Goal: Task Accomplishment & Management: Complete application form

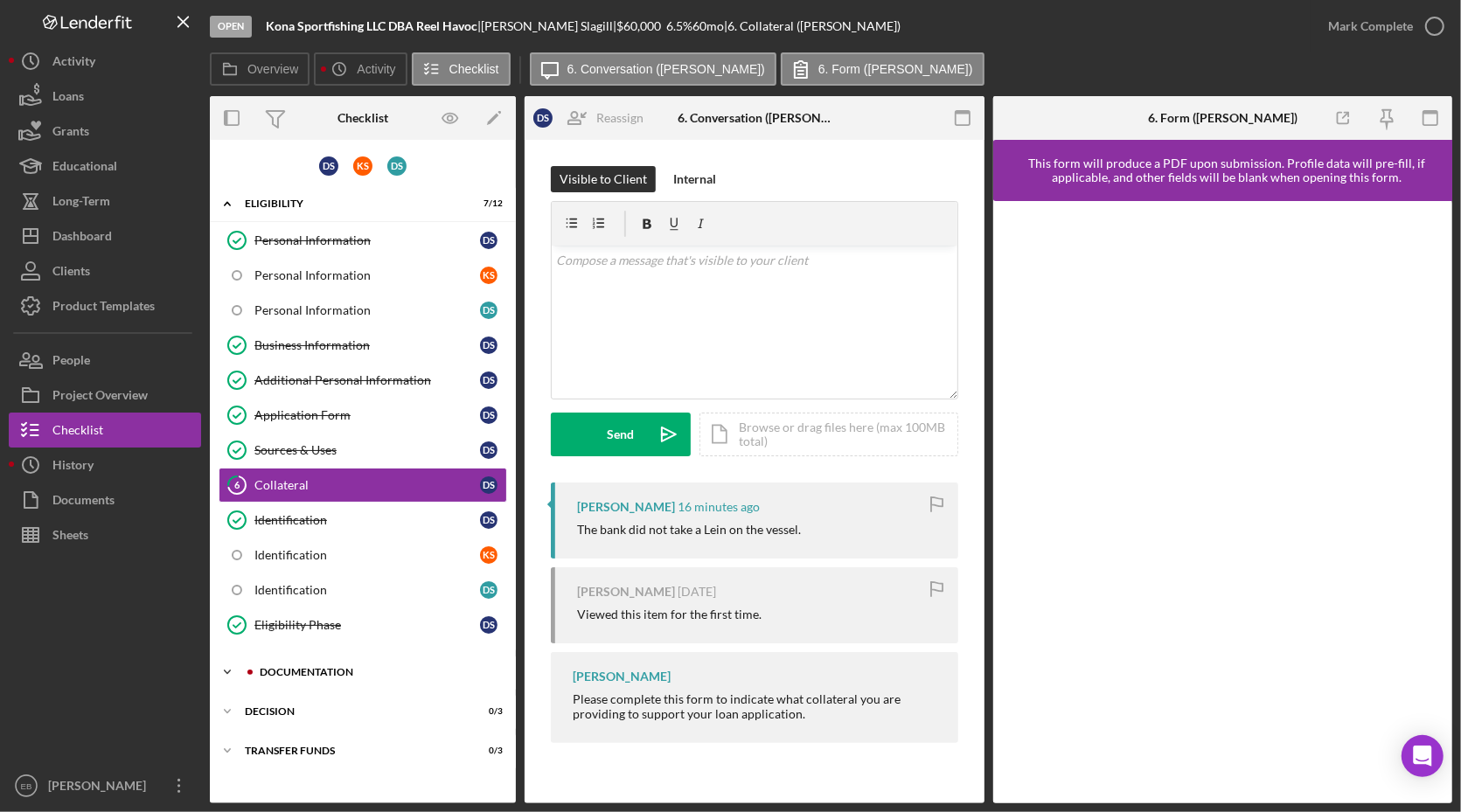
click at [315, 671] on div "Documentation" at bounding box center [377, 673] width 234 height 11
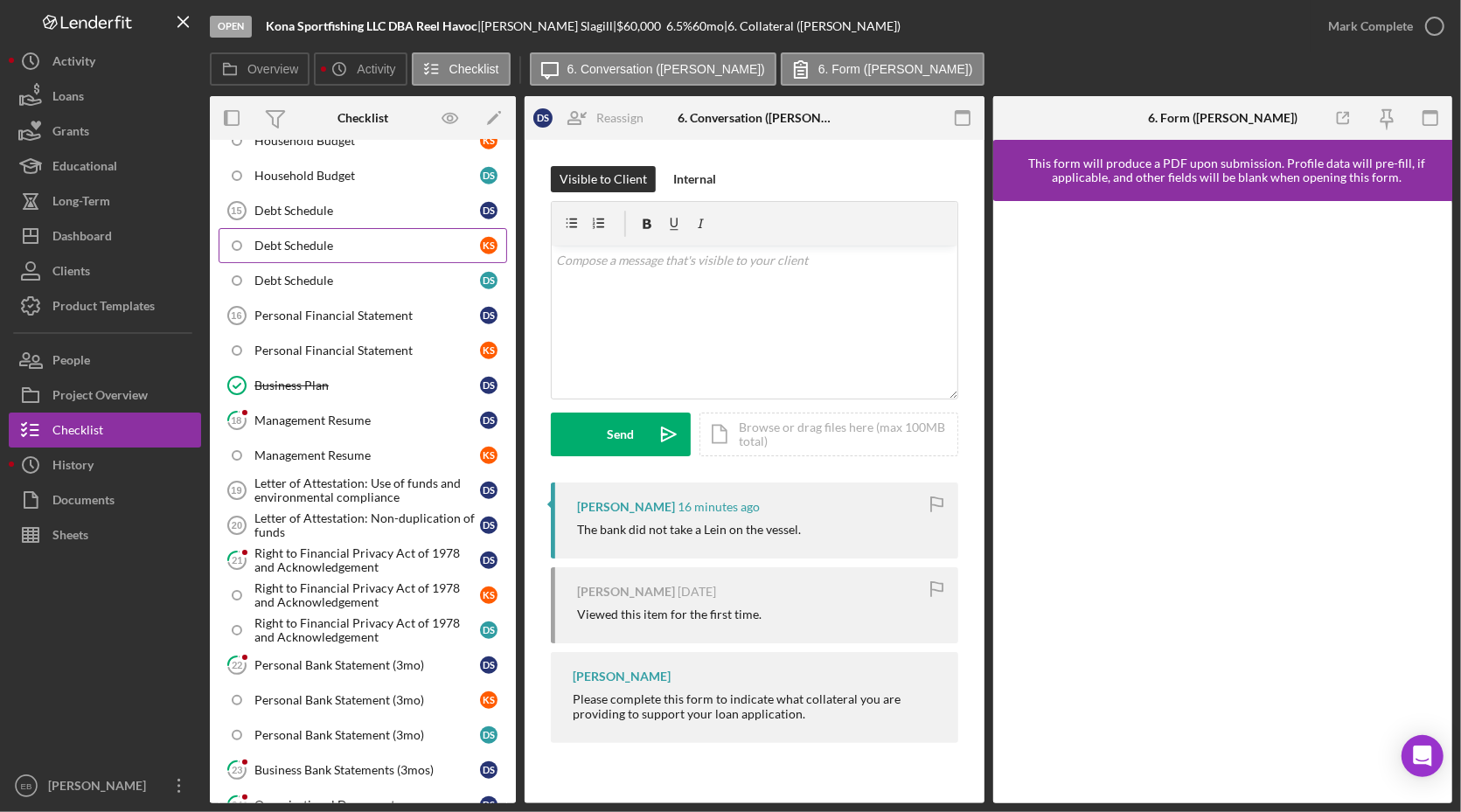
scroll to position [1060, 0]
click at [333, 409] on link "18 Management Resume D S" at bounding box center [363, 418] width 289 height 35
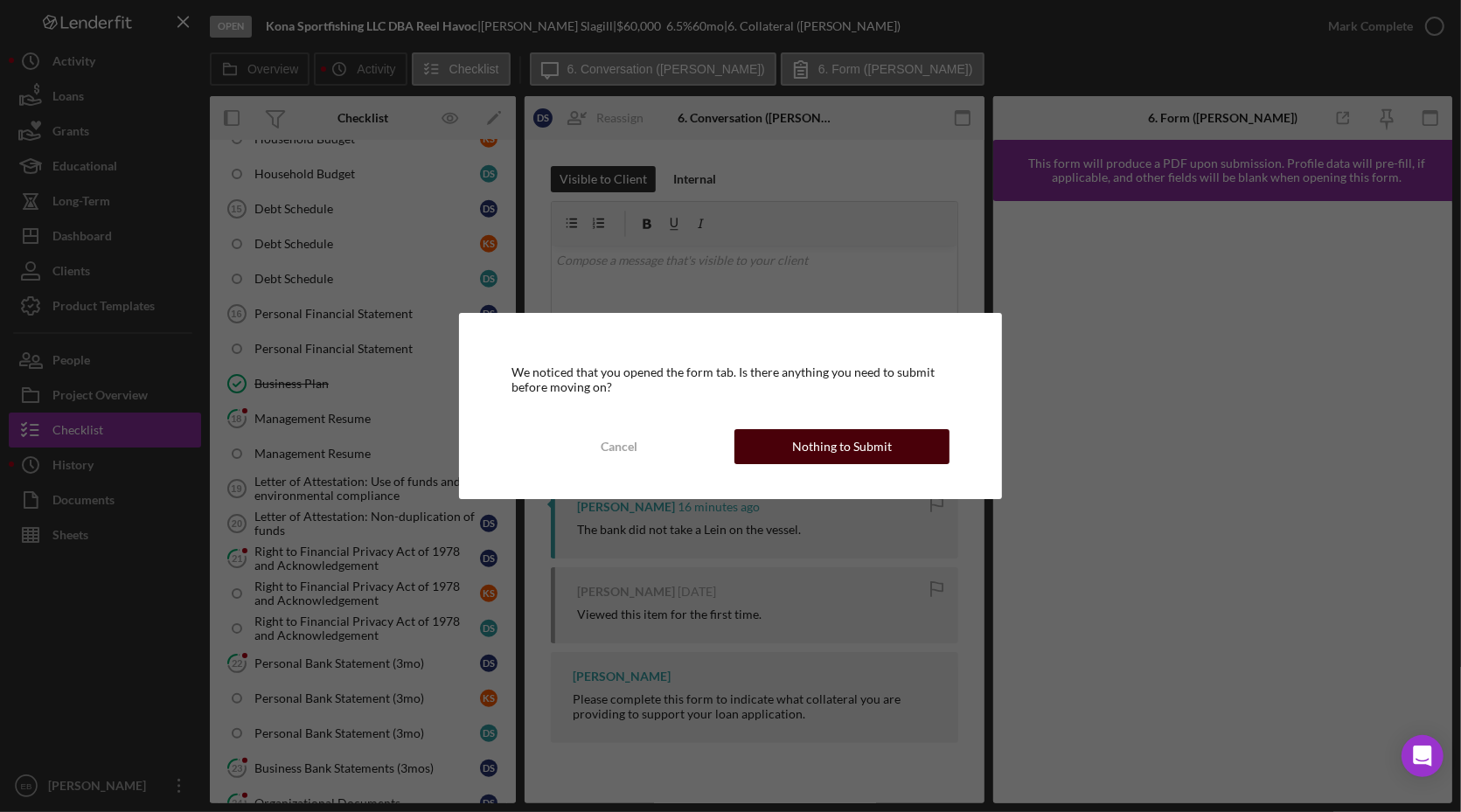
click at [835, 444] on div "Nothing to Submit" at bounding box center [842, 446] width 100 height 35
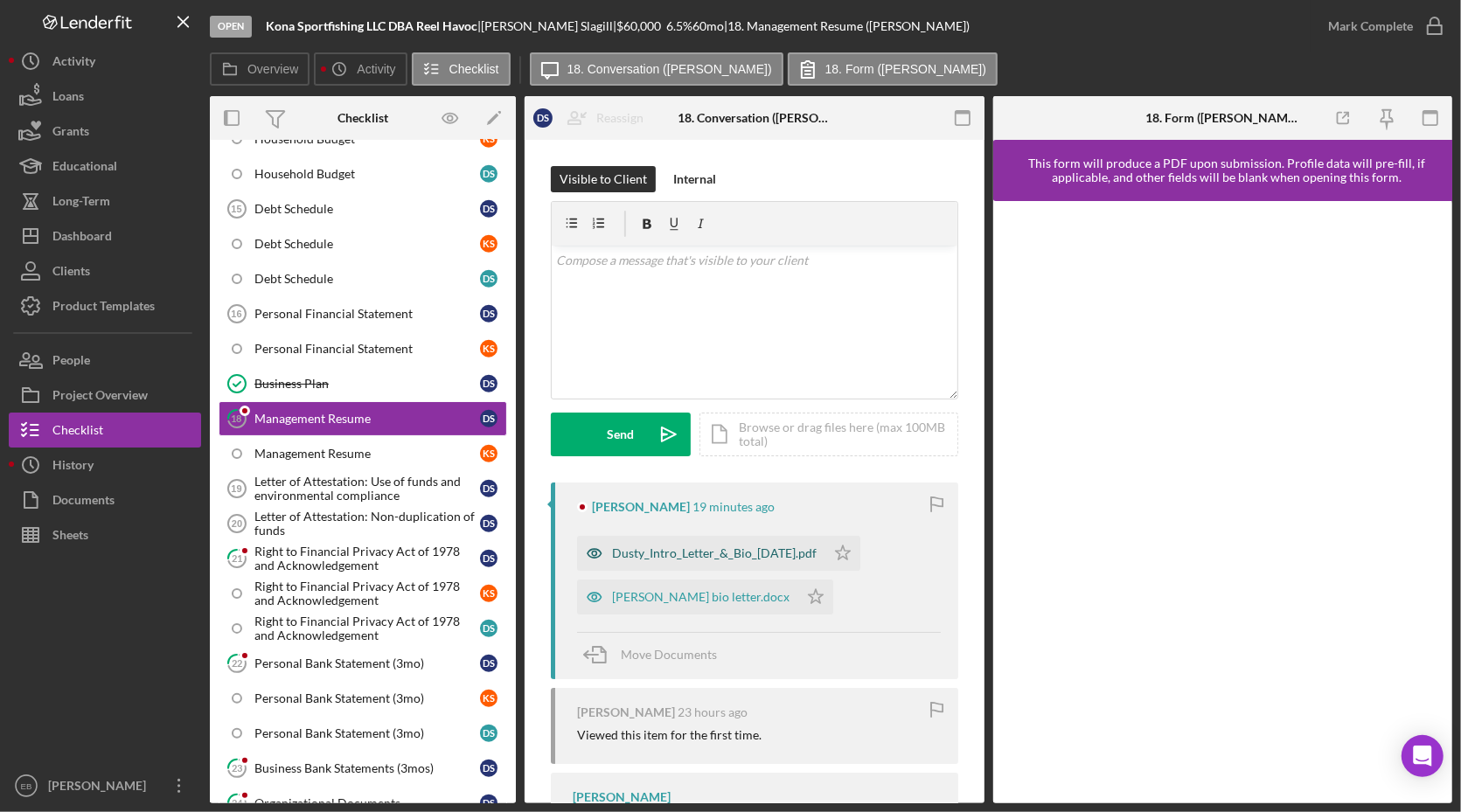
click at [686, 553] on div "Dusty_Intro_Letter_&_Bio_8-23-25.pdf" at bounding box center [714, 553] width 205 height 14
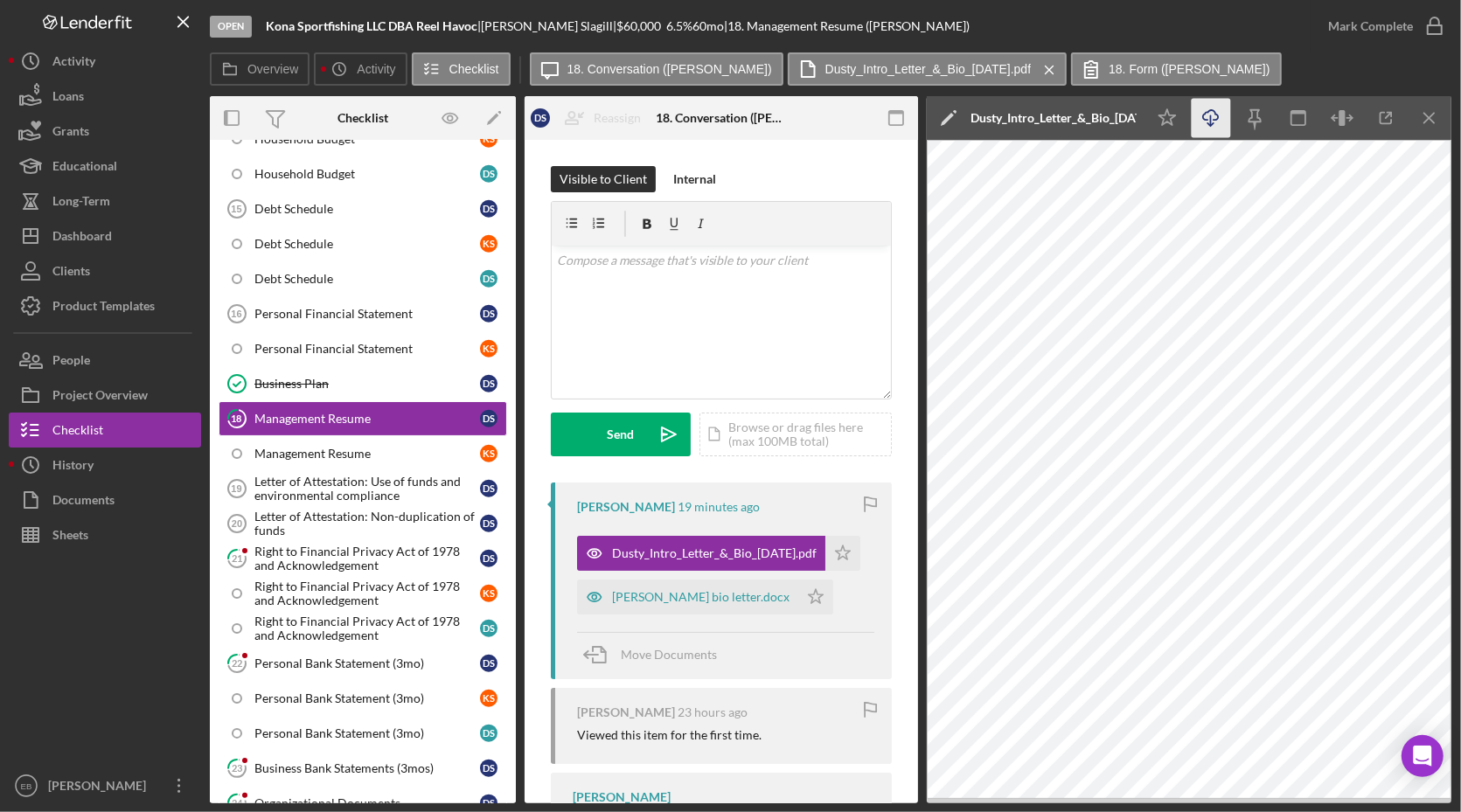
click at [1208, 116] on icon "Icon/Download" at bounding box center [1211, 118] width 39 height 39
click at [666, 586] on div "Kevin bio letter.docx" at bounding box center [688, 597] width 221 height 35
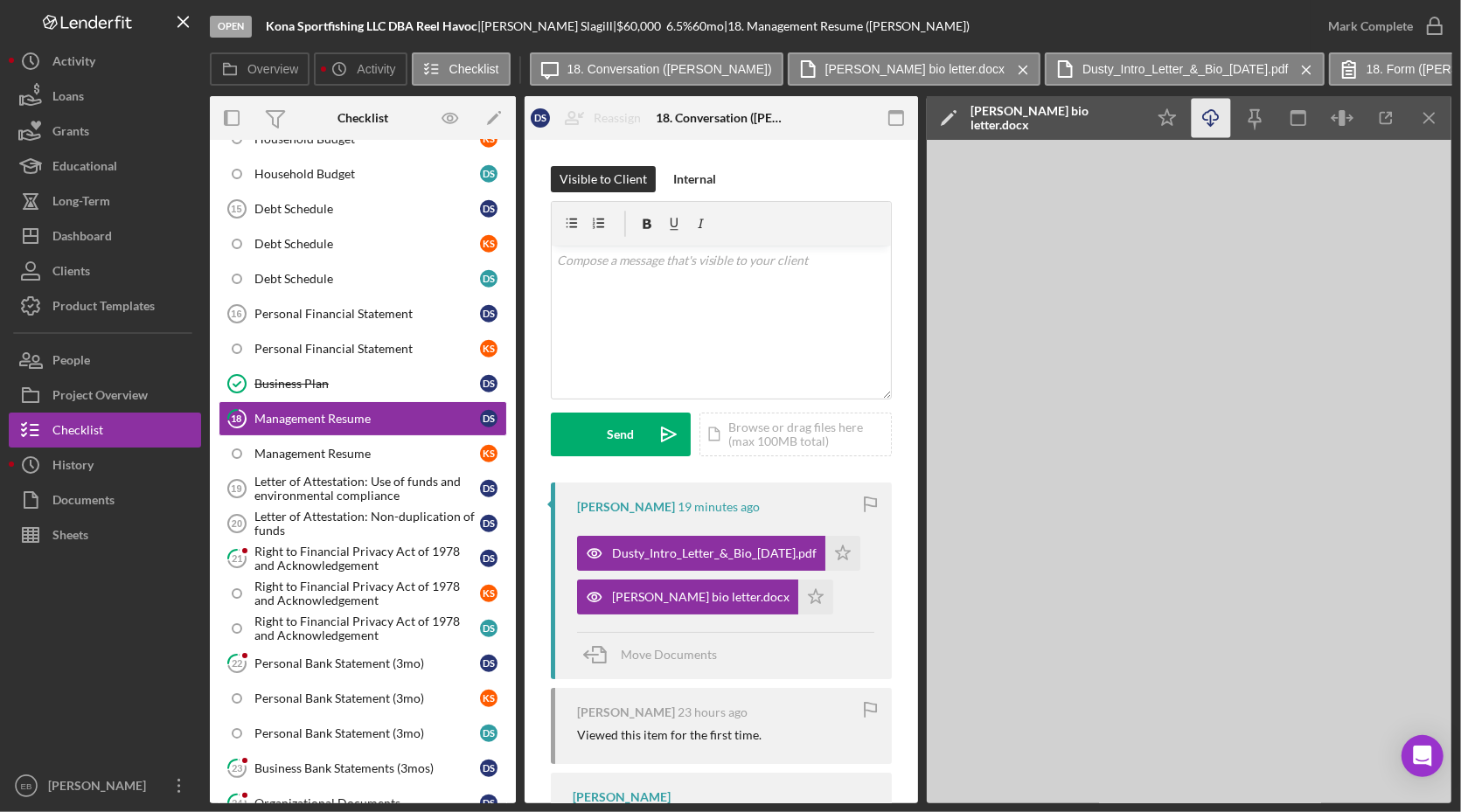
click at [1212, 108] on icon "Icon/Download" at bounding box center [1211, 118] width 39 height 39
click at [798, 603] on icon "Icon/Star" at bounding box center [816, 597] width 35 height 35
click at [841, 554] on icon "Icon/Star" at bounding box center [843, 553] width 35 height 35
click at [1442, 26] on icon "button" at bounding box center [1435, 26] width 43 height 43
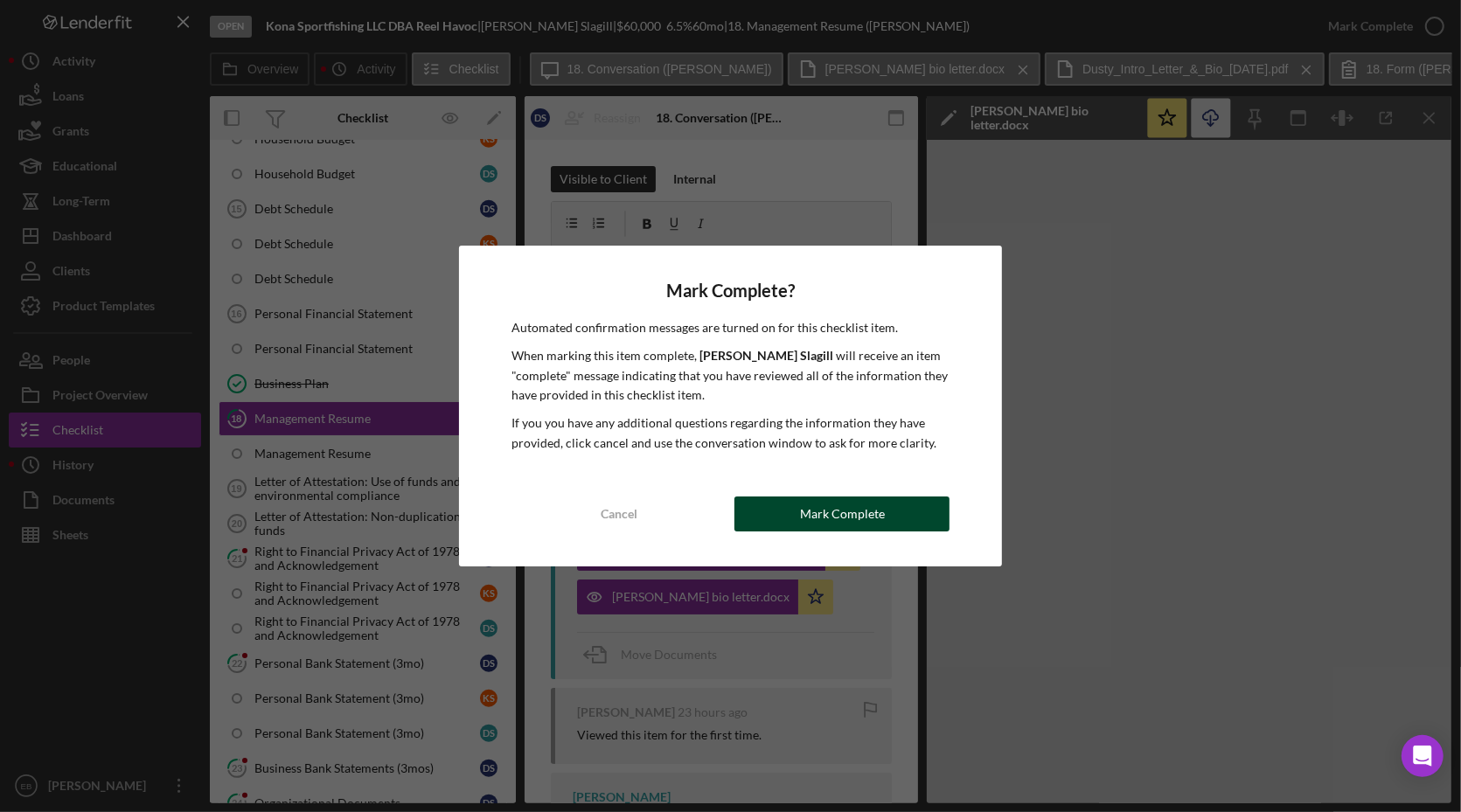
click at [826, 507] on div "Mark Complete" at bounding box center [843, 514] width 85 height 35
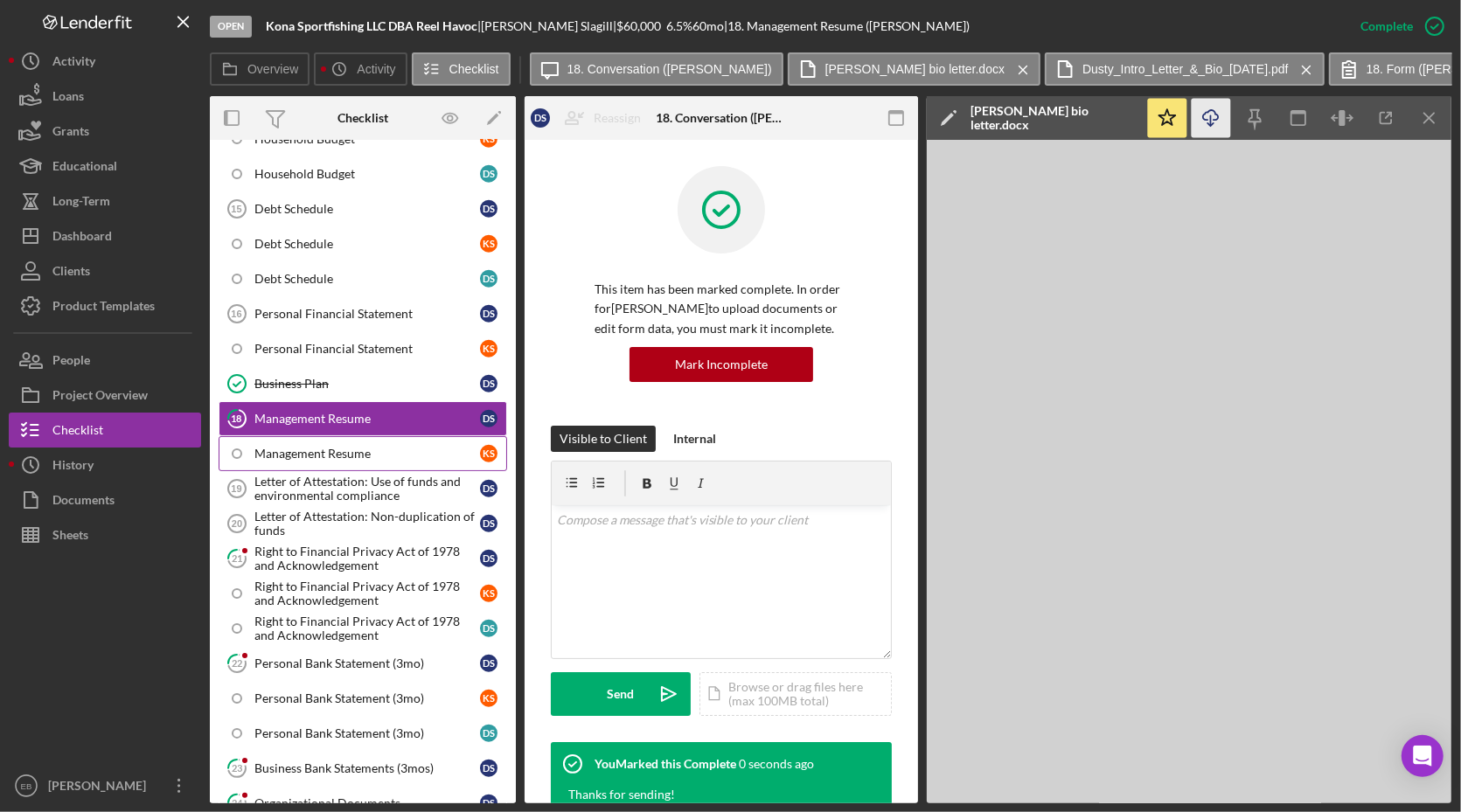
click at [283, 447] on div "Management Resume" at bounding box center [367, 454] width 225 height 14
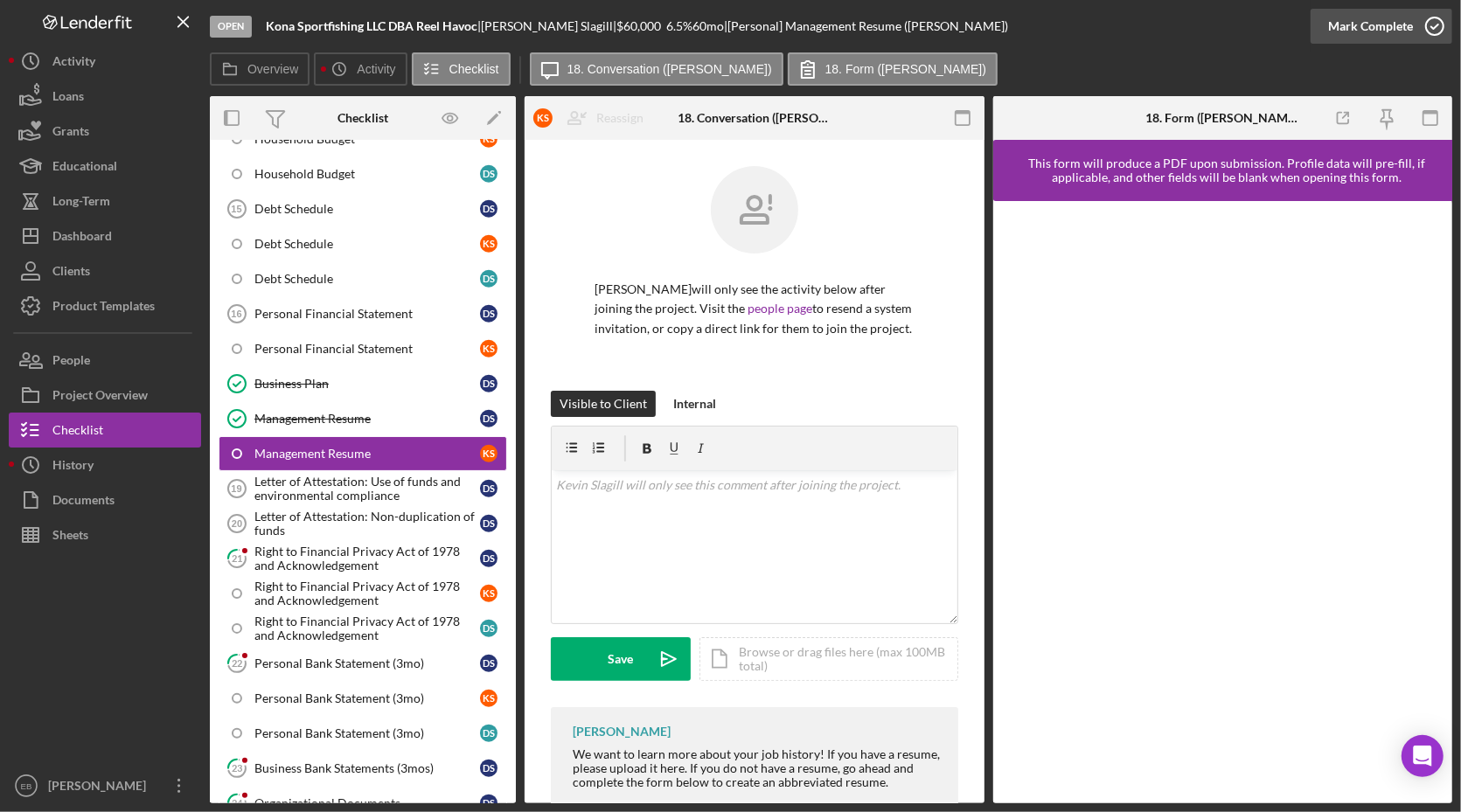
click at [1438, 23] on icon "button" at bounding box center [1435, 26] width 43 height 43
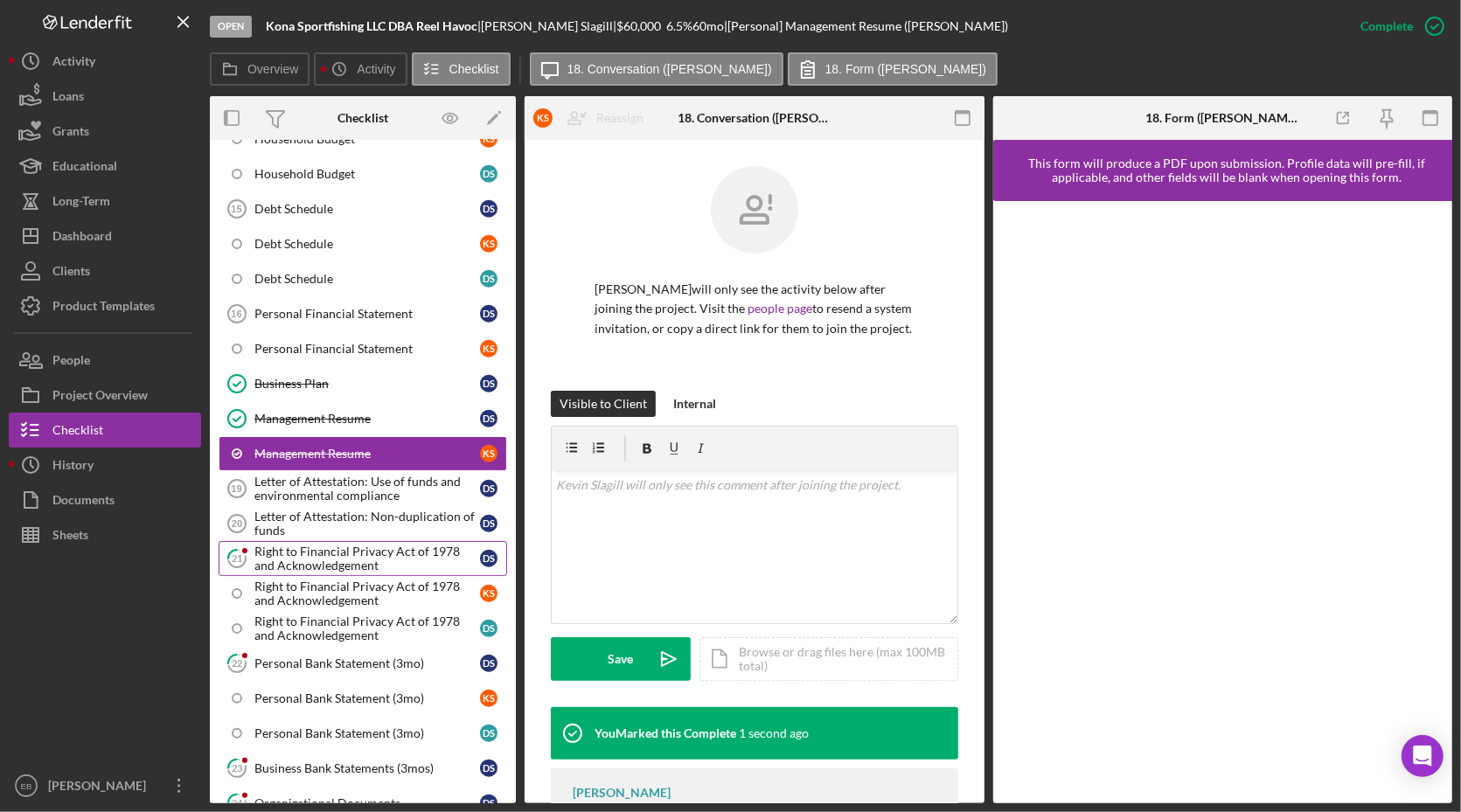
click at [338, 545] on div "Right to Financial Privacy Act of 1978 and Acknowledgement" at bounding box center [367, 559] width 225 height 28
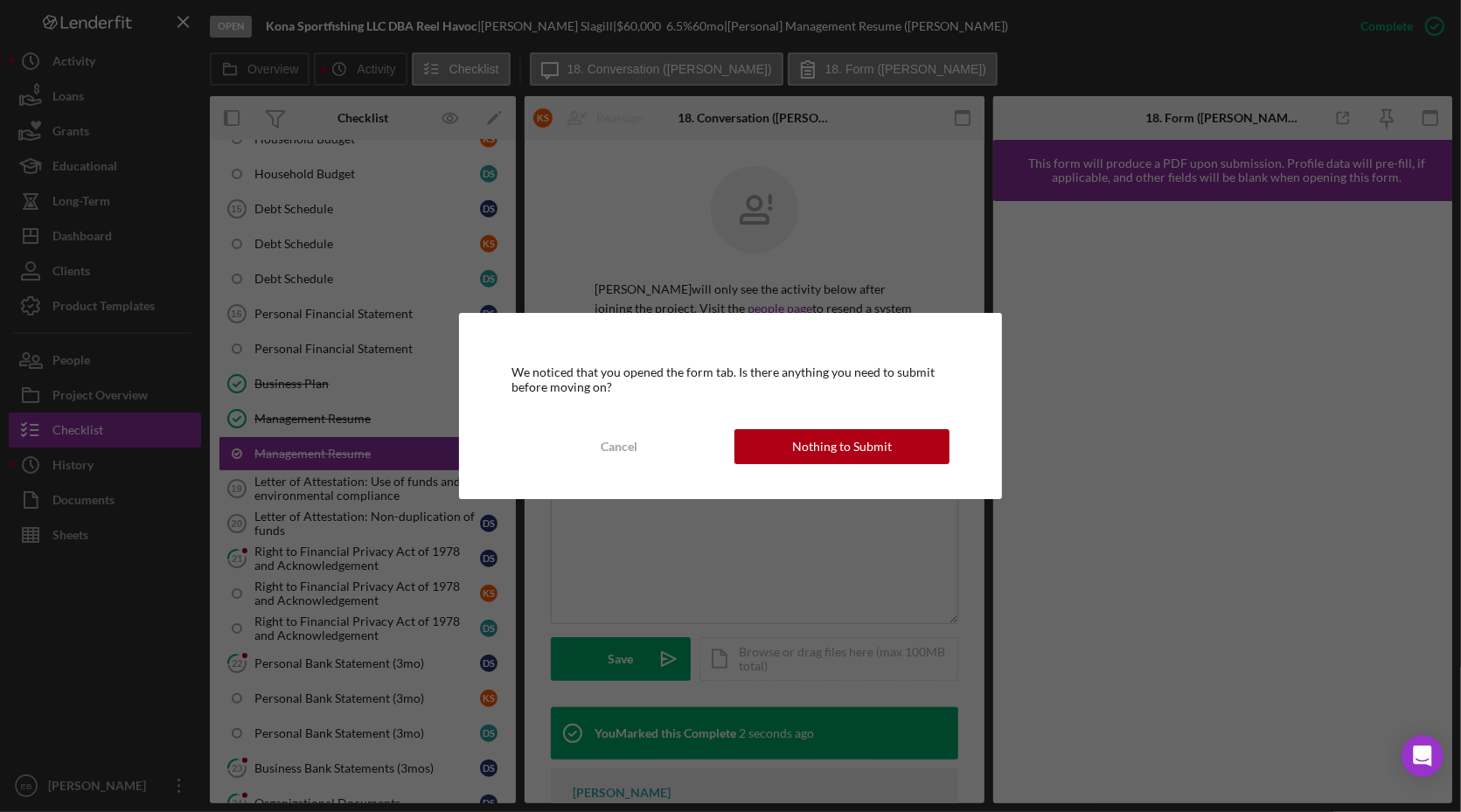
click at [848, 442] on div "Nothing to Submit" at bounding box center [842, 446] width 100 height 35
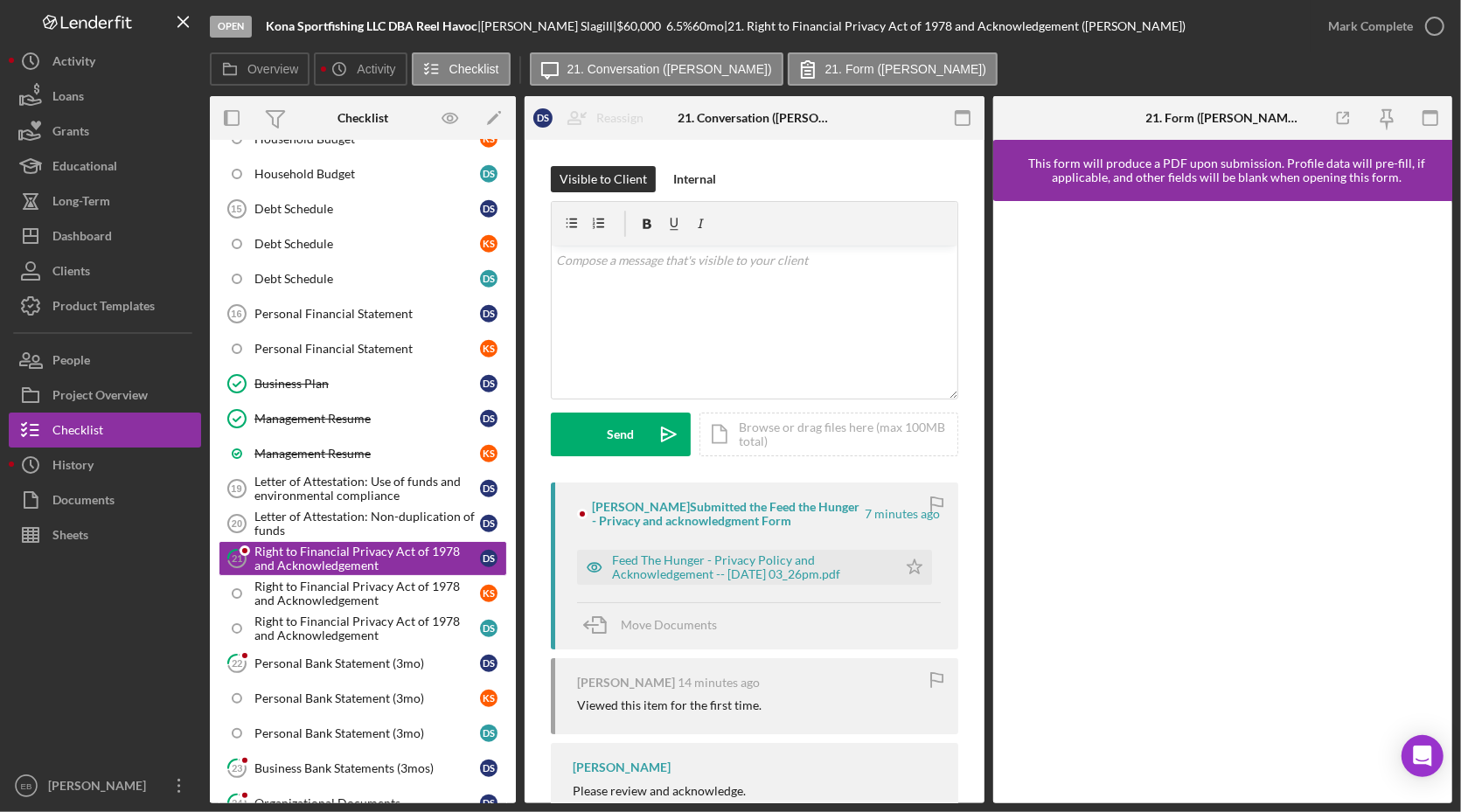
drag, startPoint x: 1431, startPoint y: 26, endPoint x: 1459, endPoint y: 19, distance: 28.9
click at [0, 0] on icon "button" at bounding box center [0, 0] width 0 height 0
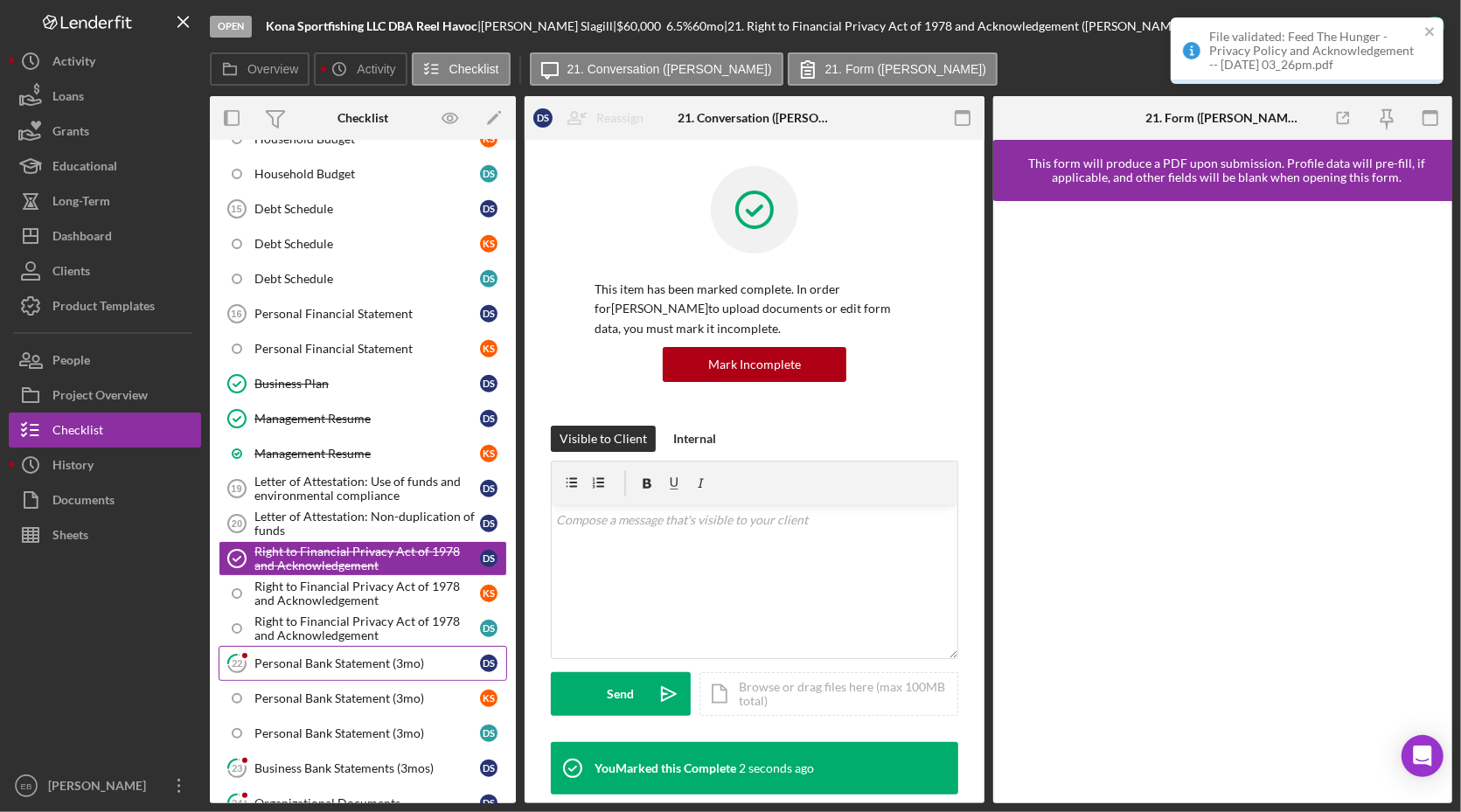
click at [291, 646] on link "22 Personal Bank Statement (3mo) D S" at bounding box center [363, 664] width 289 height 35
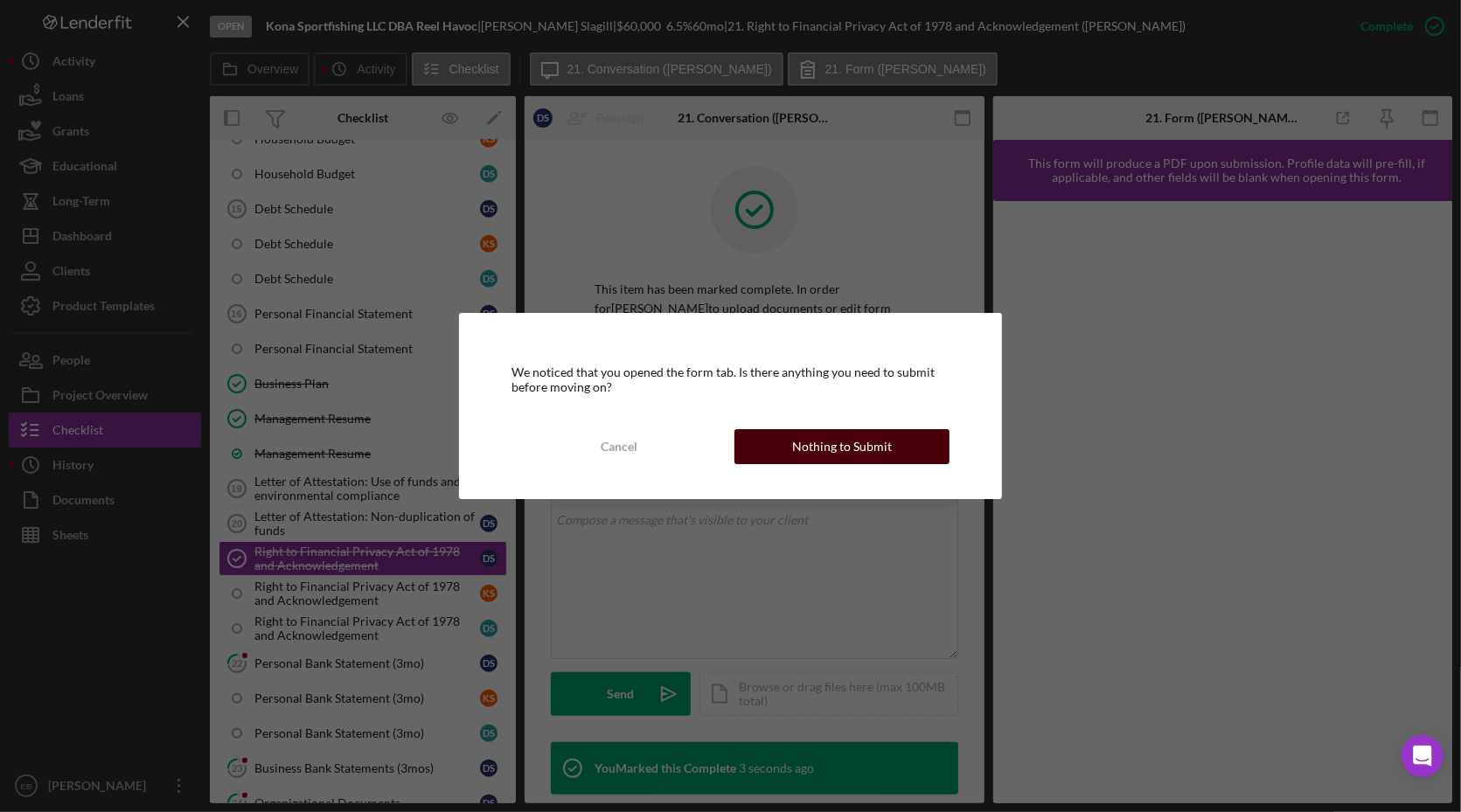
click at [836, 444] on div "Nothing to Submit" at bounding box center [842, 446] width 100 height 35
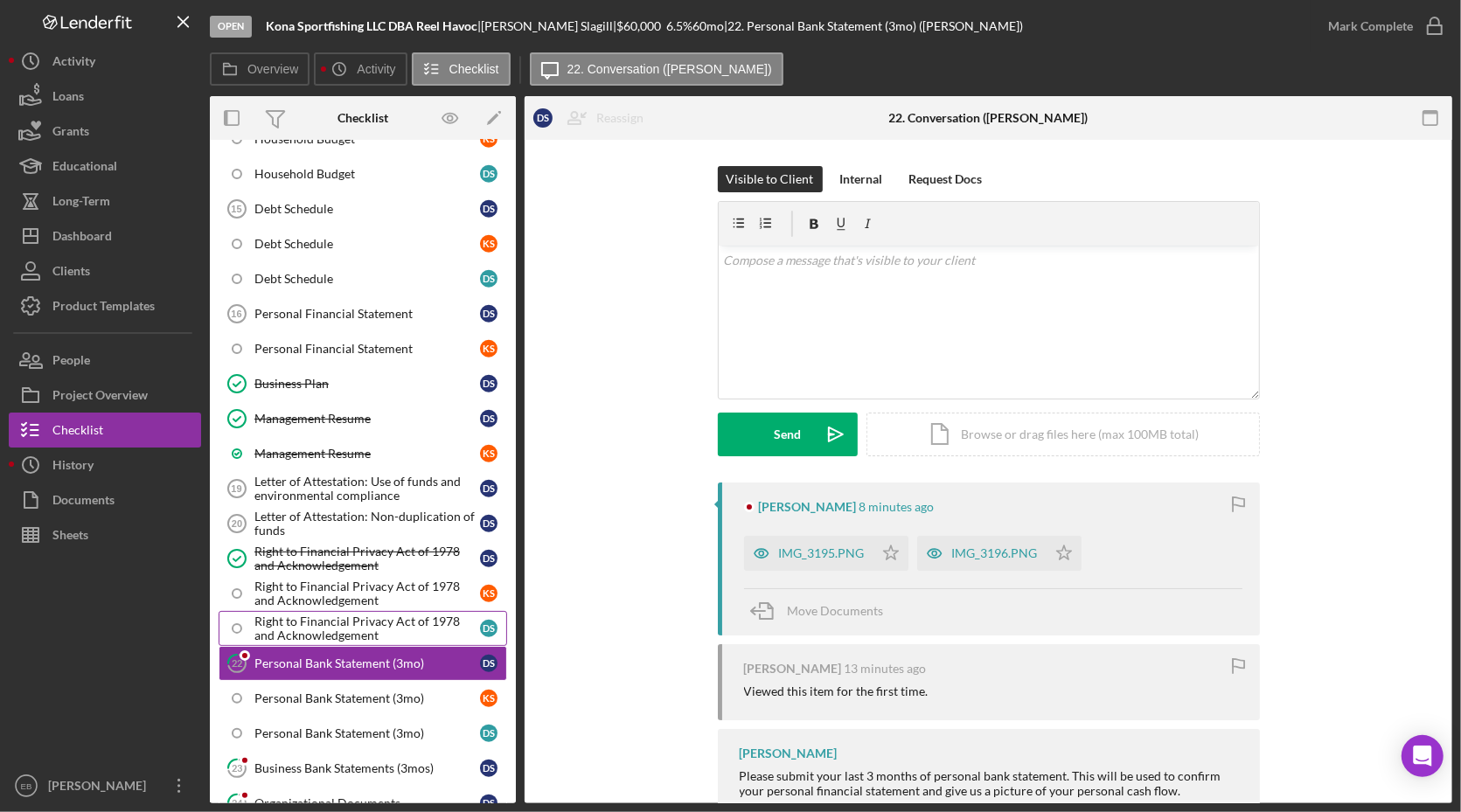
scroll to position [1254, 0]
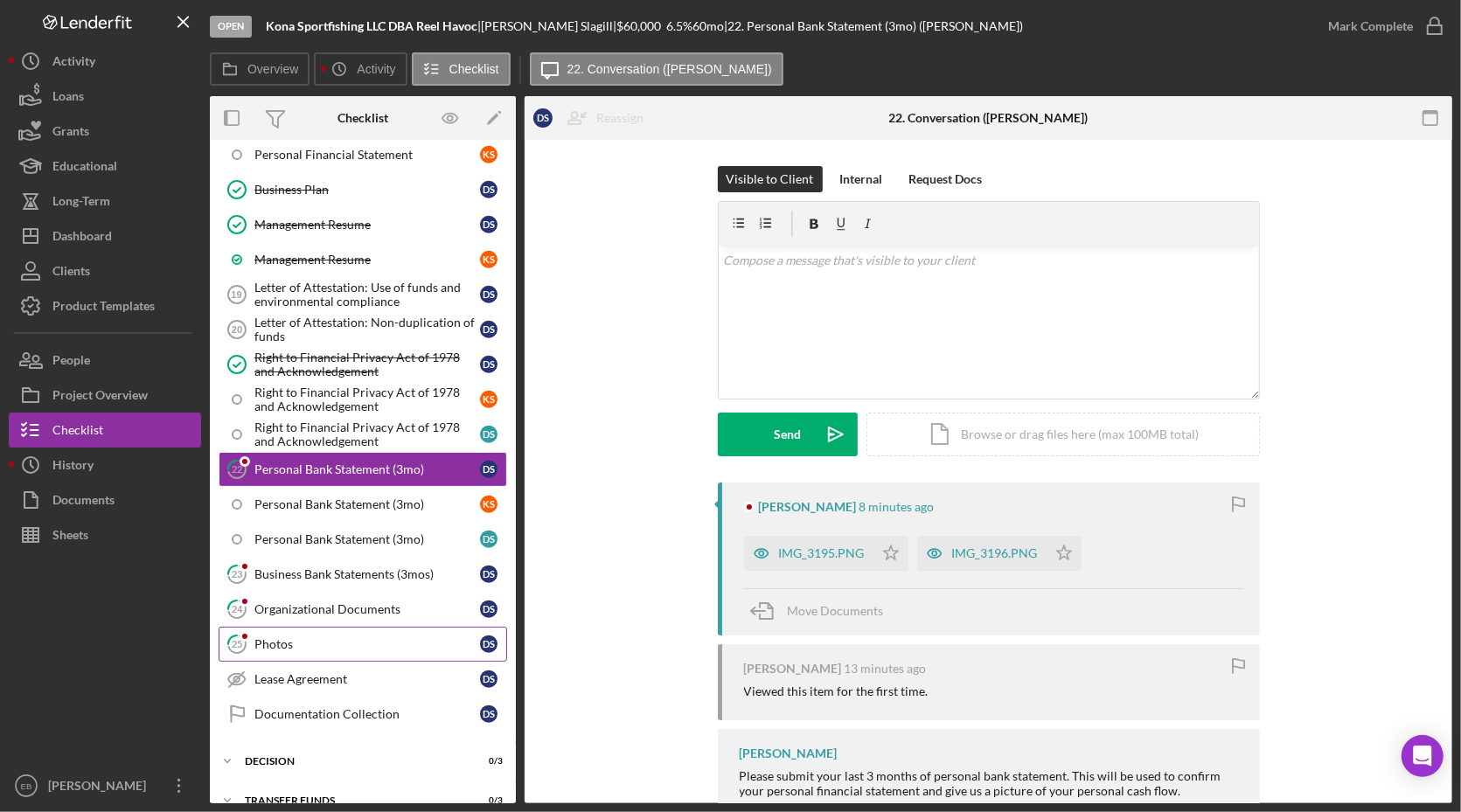
click at [308, 637] on div "Photos" at bounding box center [367, 644] width 225 height 14
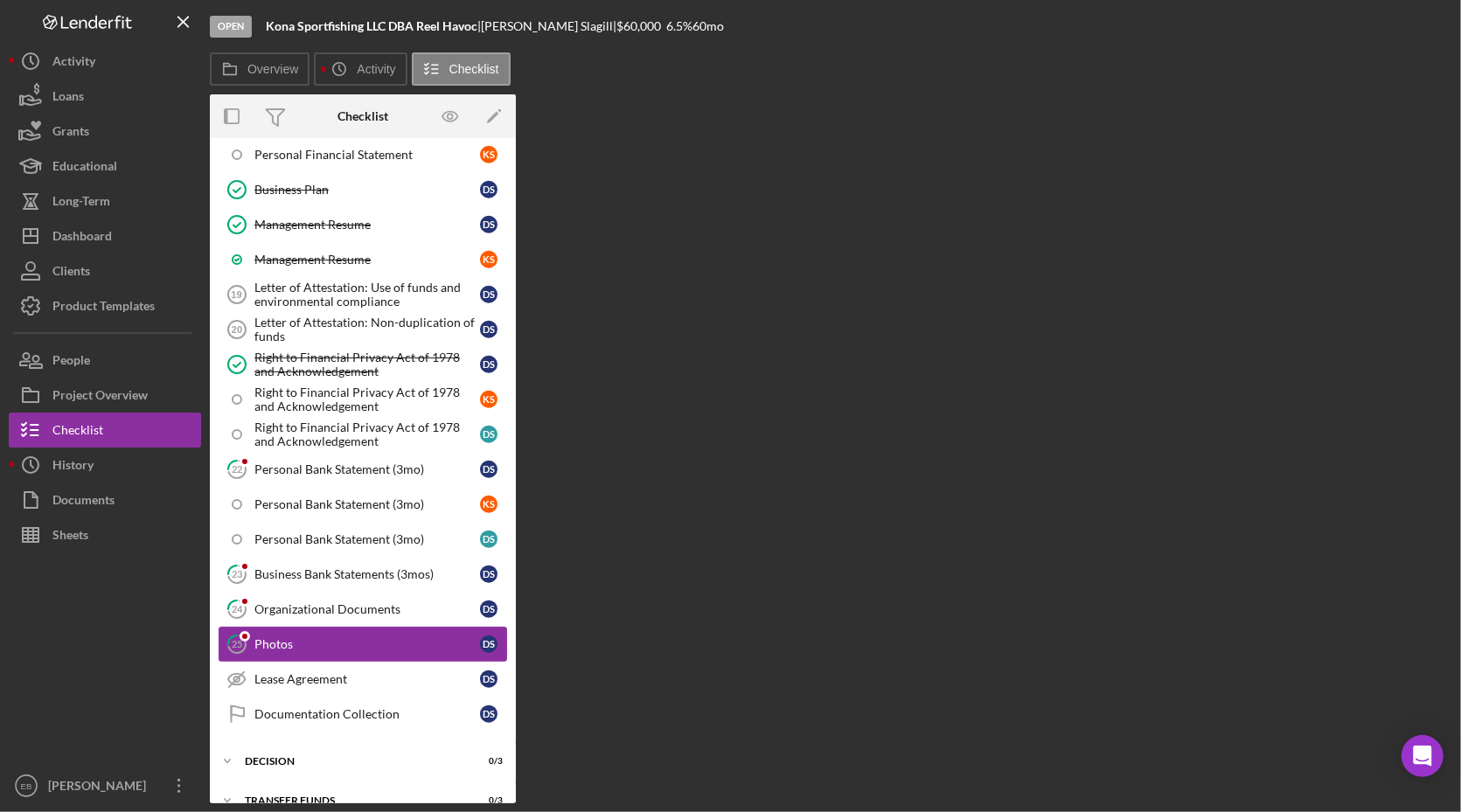
scroll to position [1254, 0]
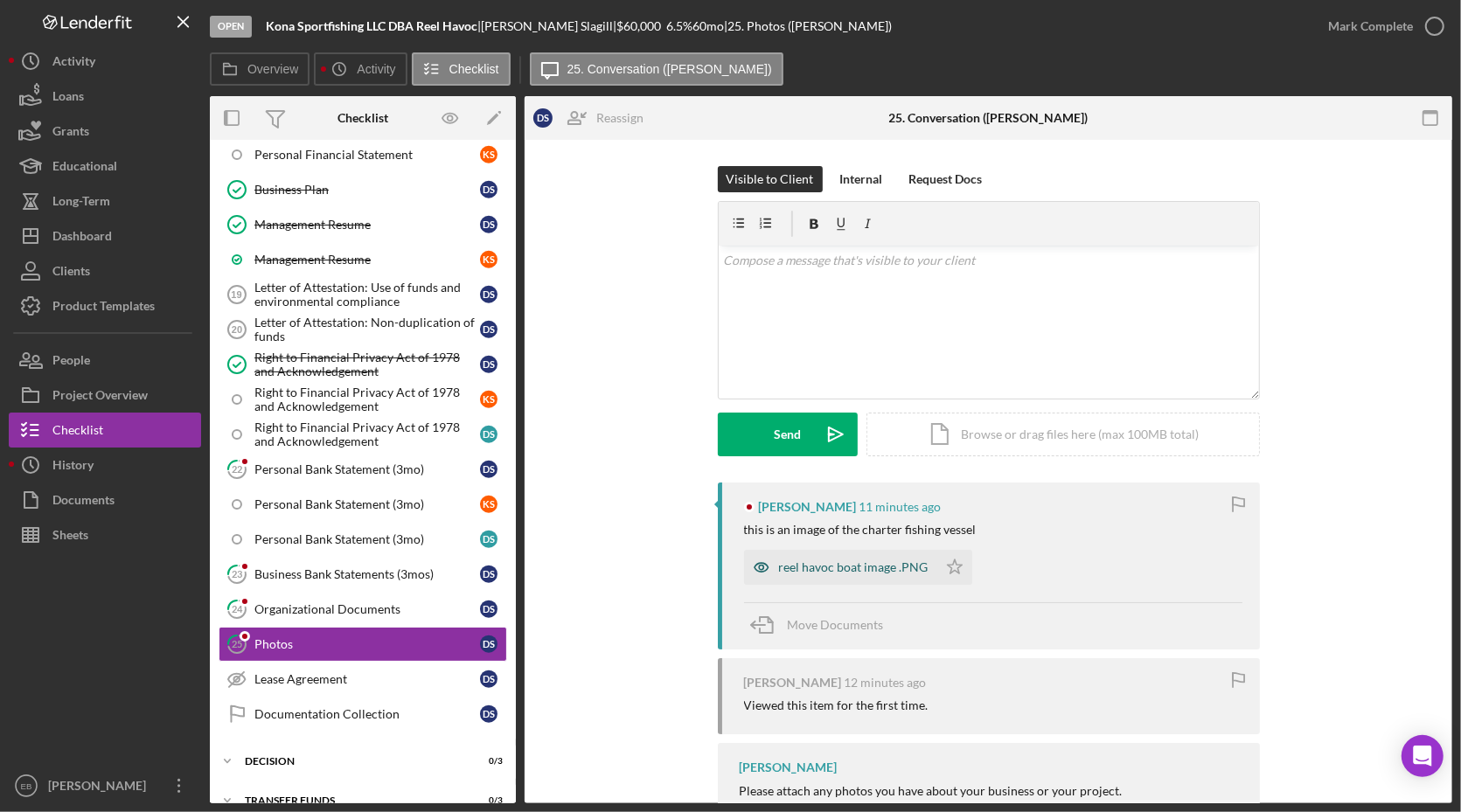
click at [855, 572] on div "reel havoc boat image .PNG" at bounding box center [854, 567] width 149 height 14
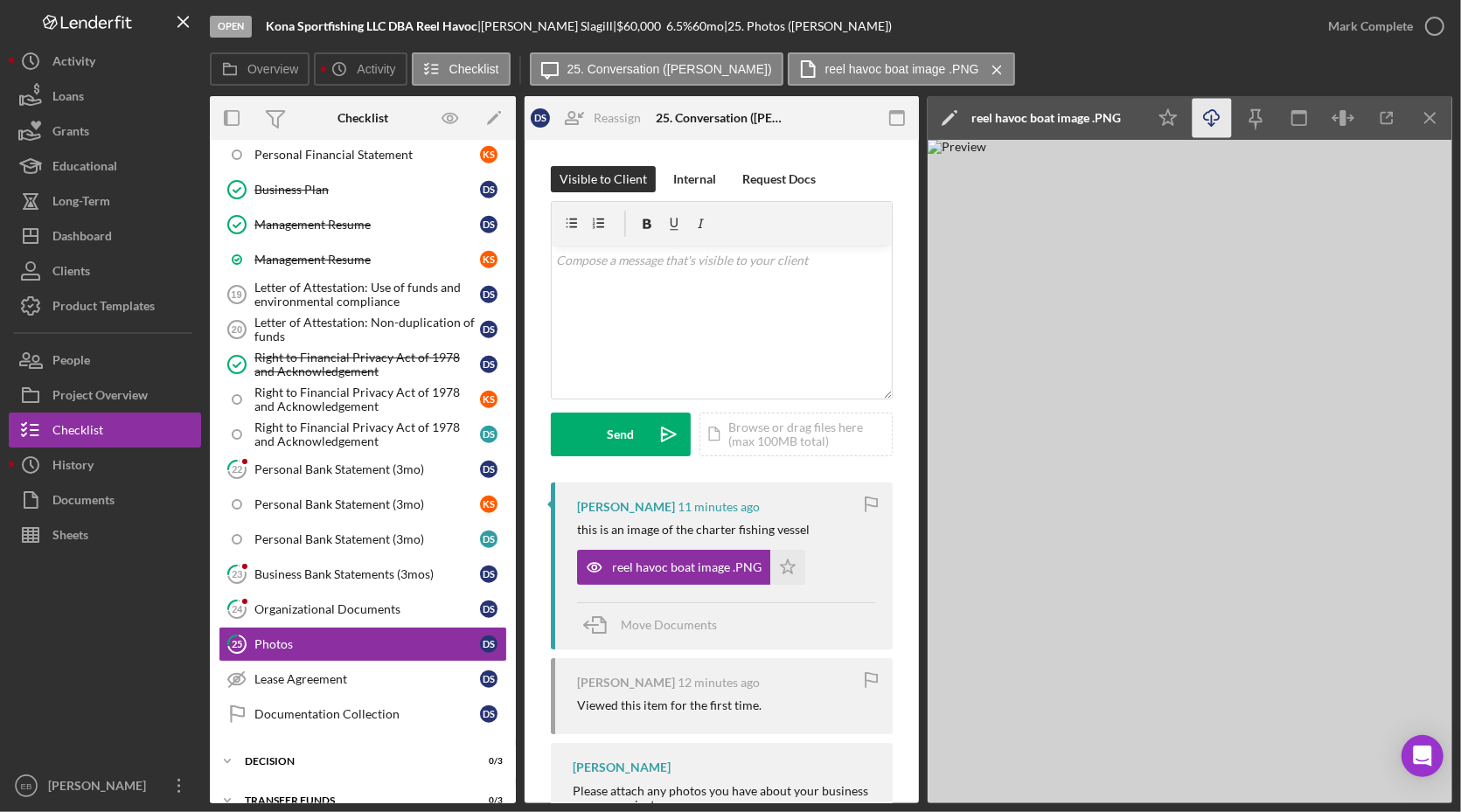
click at [1215, 112] on icon "Icon/Download" at bounding box center [1212, 118] width 39 height 39
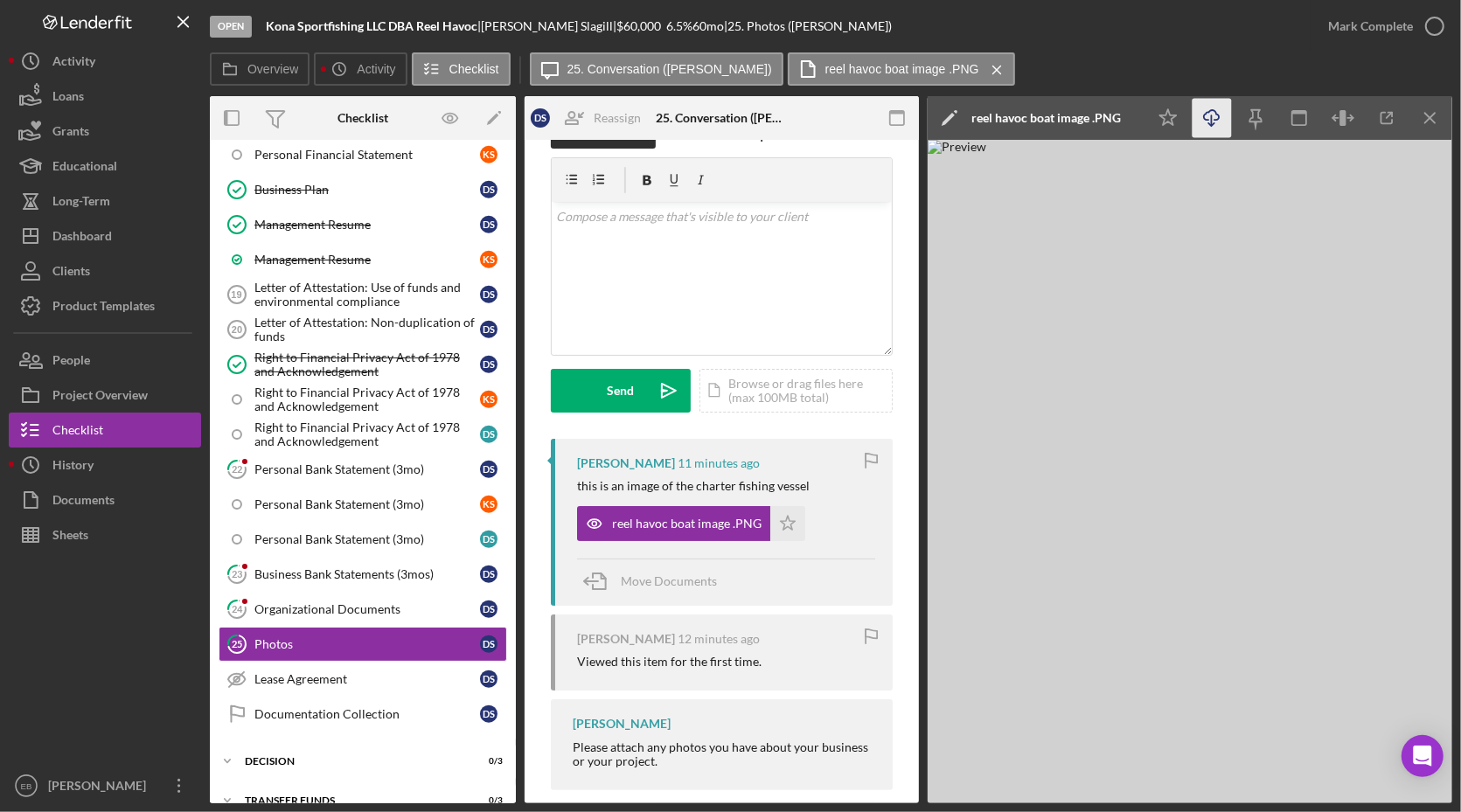
scroll to position [64, 0]
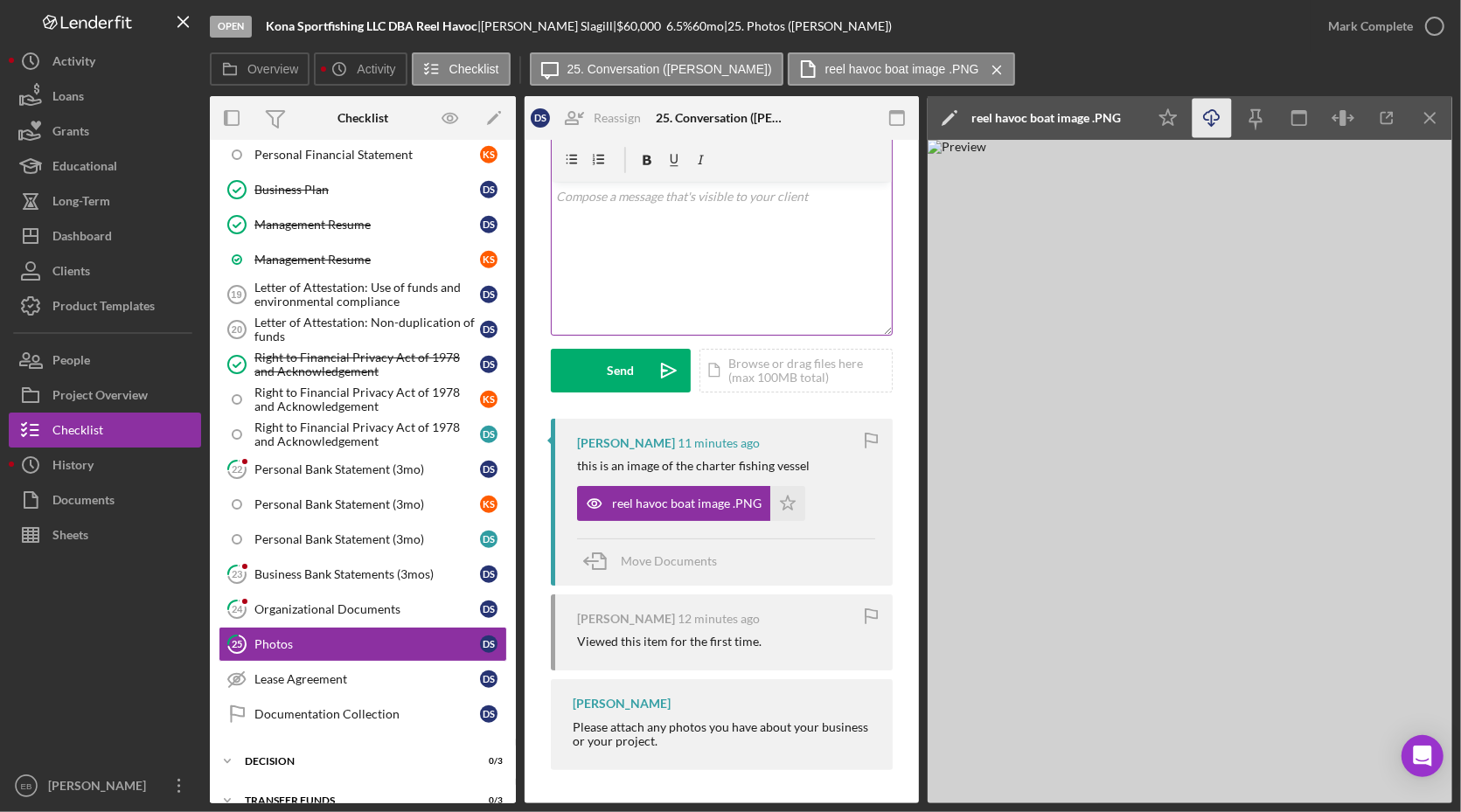
click at [772, 257] on div "v Color teal Color pink Remove color Add row above Add row below Add column bef…" at bounding box center [722, 258] width 340 height 153
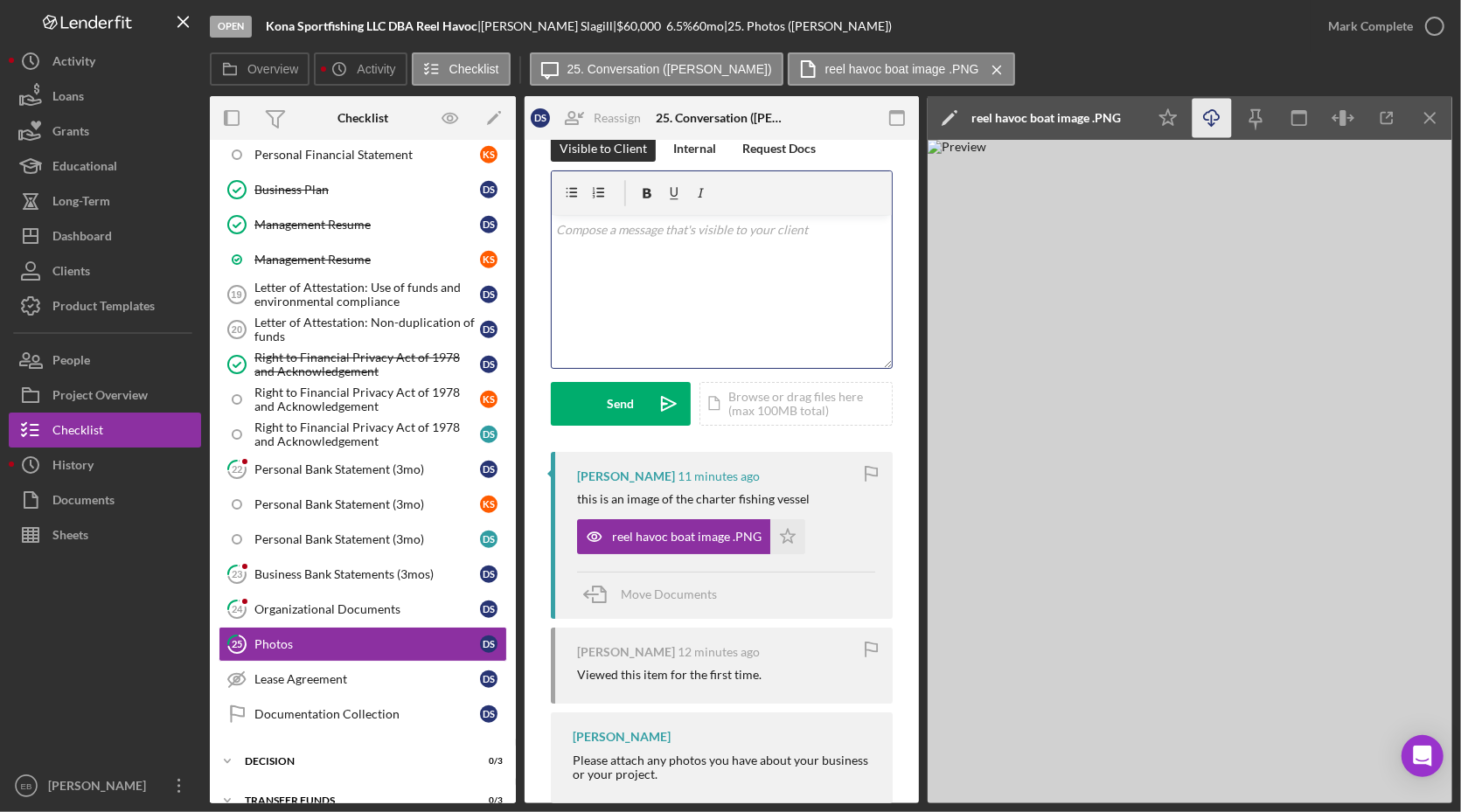
scroll to position [0, 0]
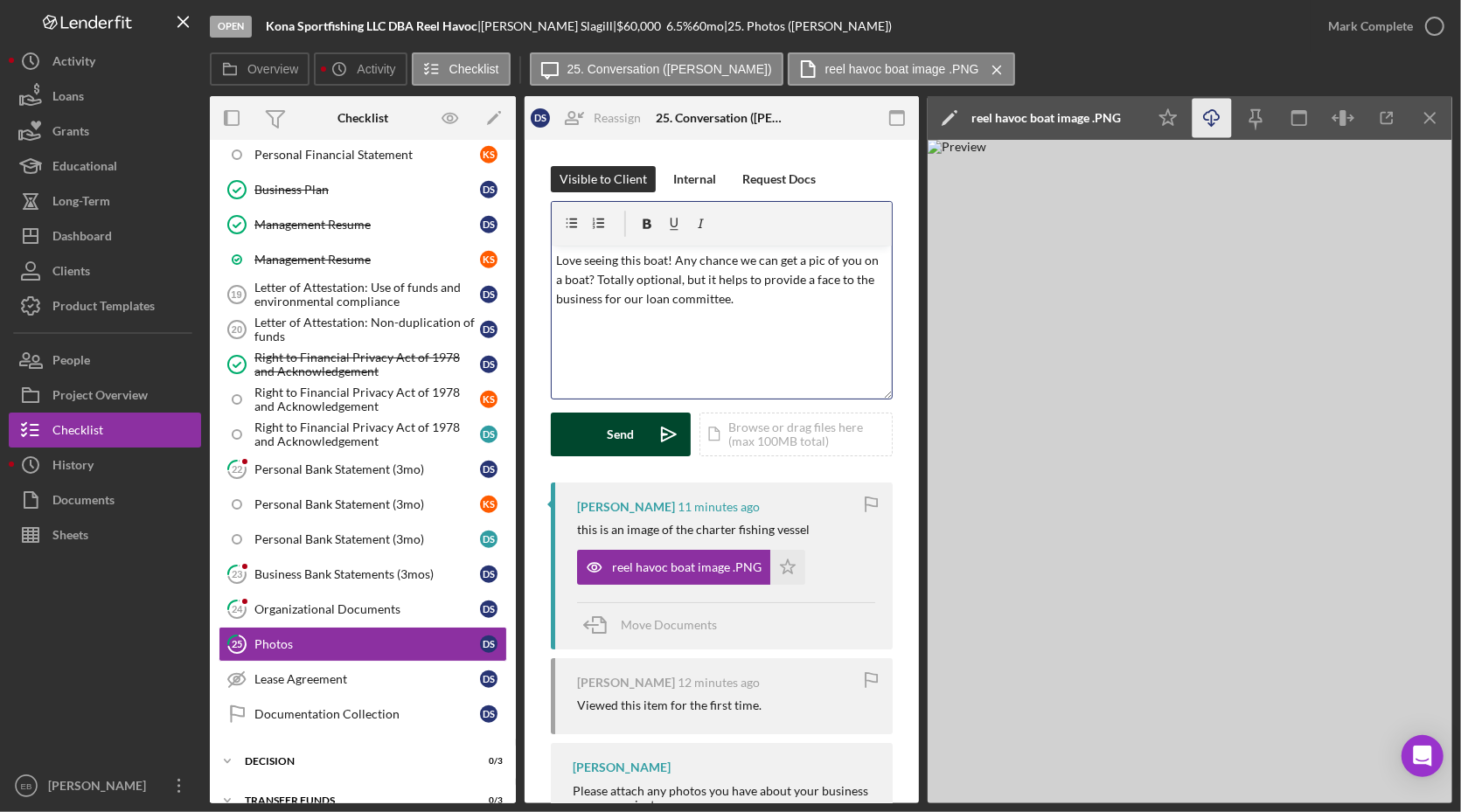
click at [667, 427] on icon "Icon/icon-invite-send" at bounding box center [669, 435] width 43 height 43
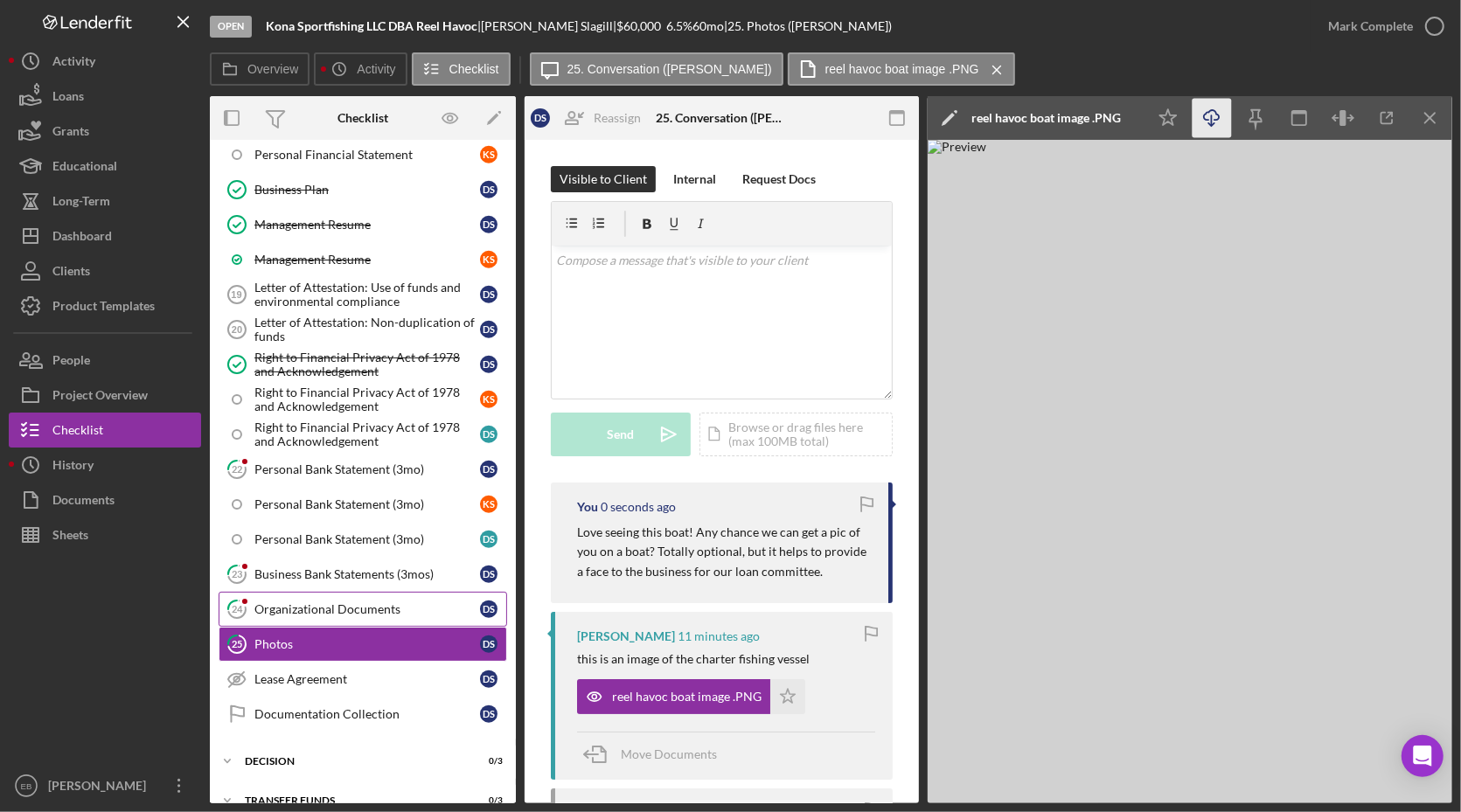
click at [336, 603] on div "Organizational Documents" at bounding box center [367, 609] width 225 height 14
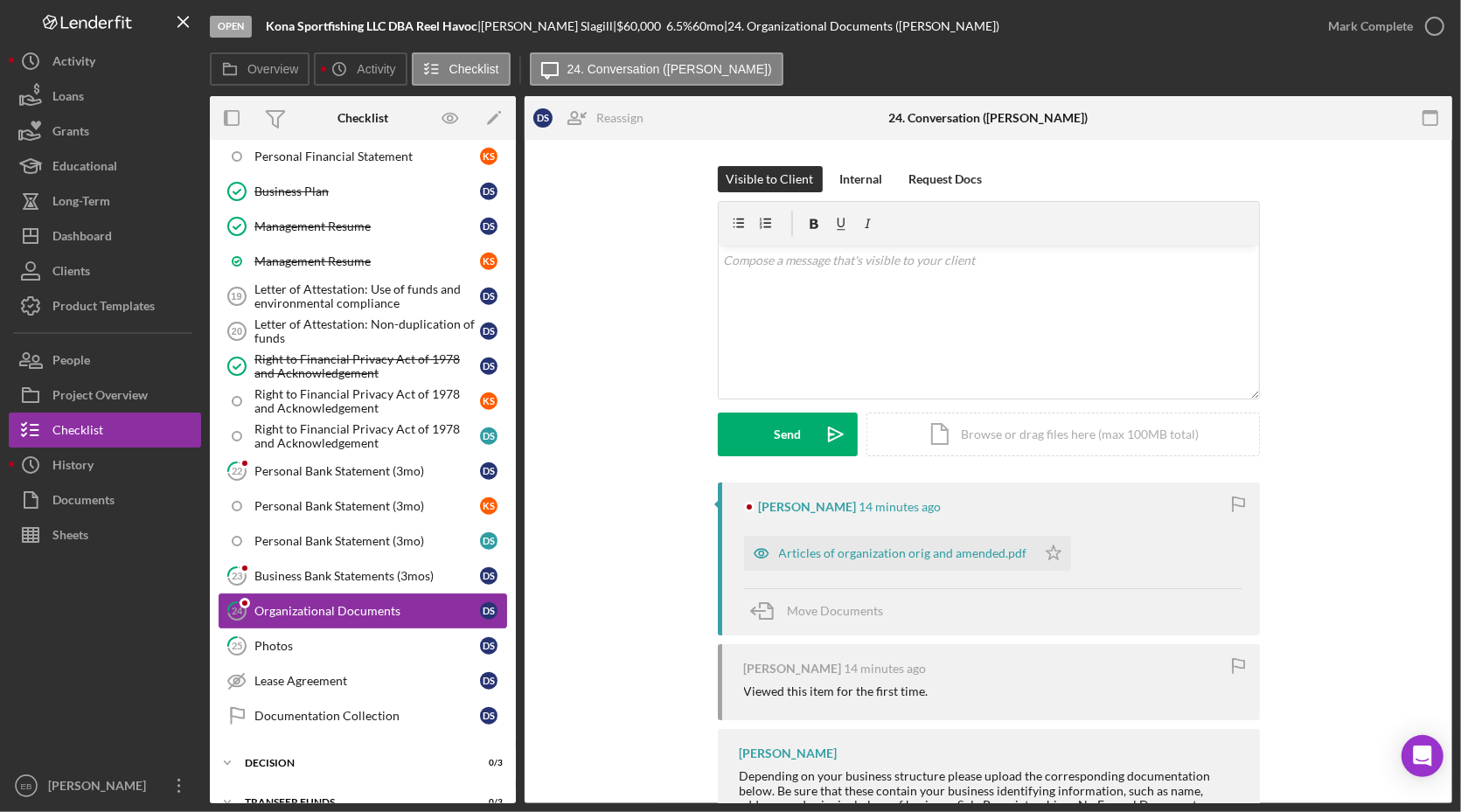
scroll to position [1254, 0]
click at [820, 549] on div "Articles of organization orig and amended.pdf" at bounding box center [903, 553] width 248 height 14
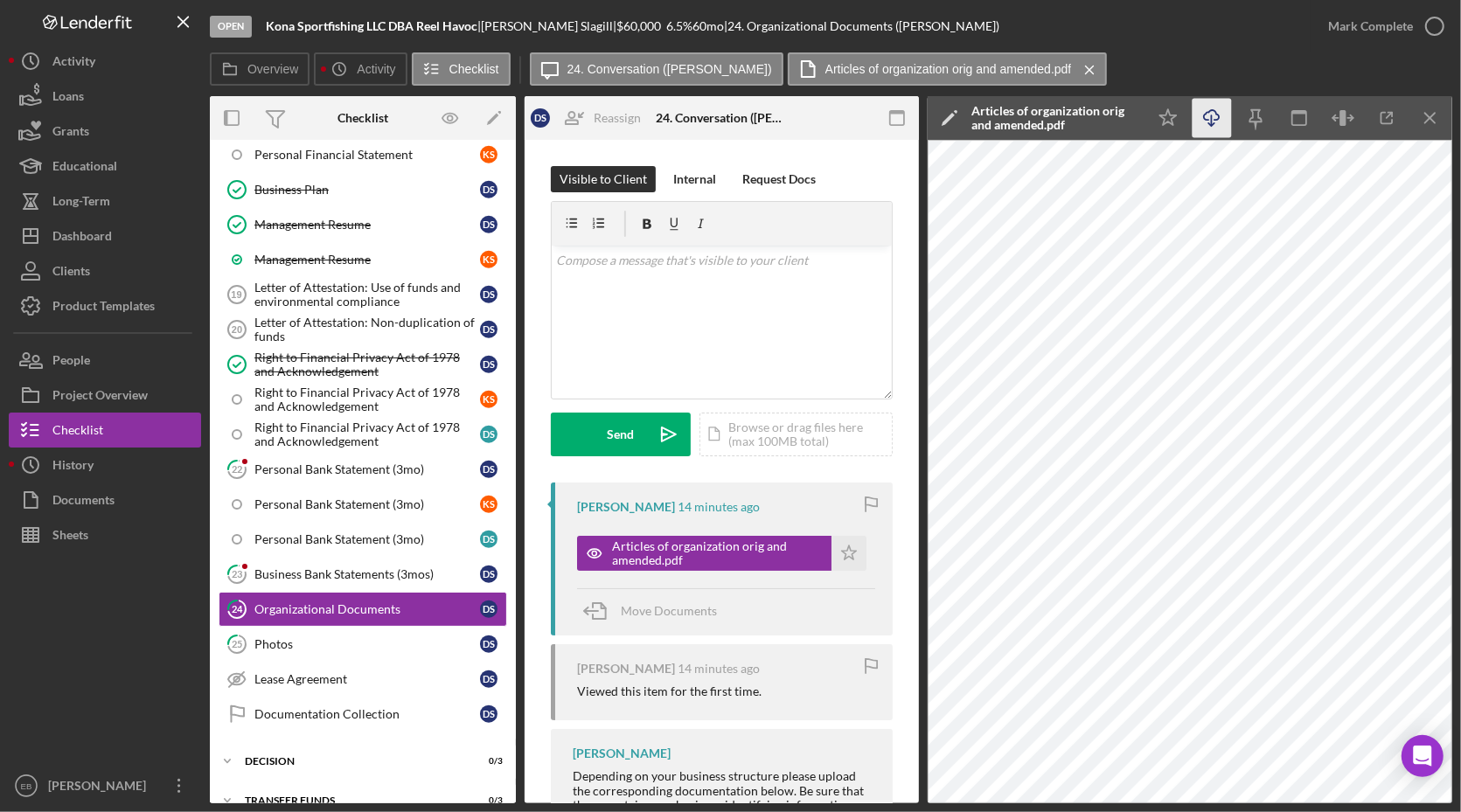
click at [1203, 120] on icon "Icon/Download" at bounding box center [1212, 118] width 39 height 39
click at [695, 268] on p at bounding box center [721, 260] width 330 height 19
click at [770, 261] on p "Just confirming, Kona Sportfishing will aquire the" at bounding box center [721, 260] width 330 height 19
click at [784, 297] on div "v Color teal Color pink Remove color Add row above Add row below Add column bef…" at bounding box center [722, 321] width 340 height 153
click at [767, 263] on p "Just confirming, Kona Sportfishing will aquire the" at bounding box center [721, 260] width 330 height 19
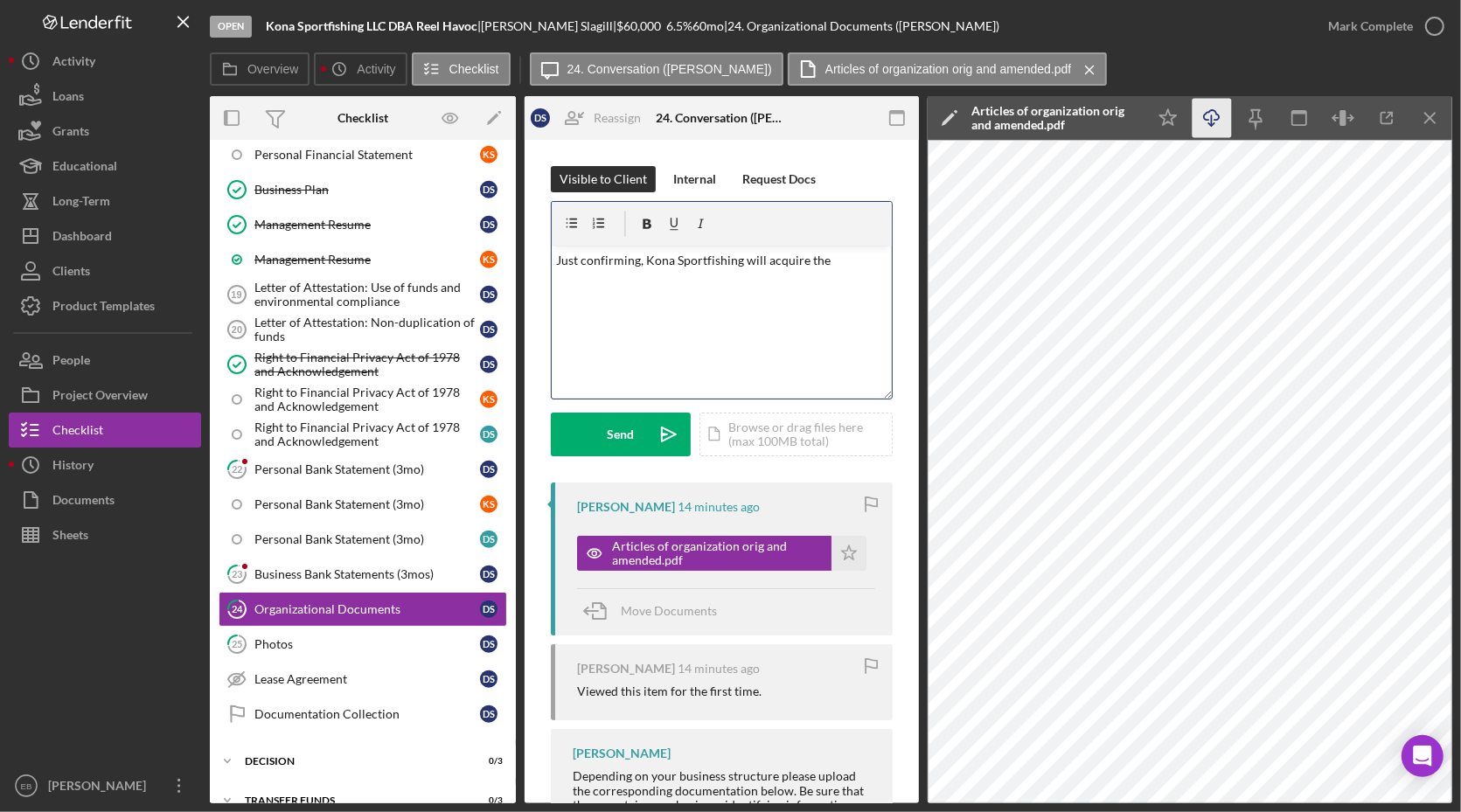
click at [845, 259] on p "Just confirming, Kona Sportfishing will acquire the" at bounding box center [721, 260] width 330 height 19
click at [596, 421] on button "Send Icon/icon-invite-send" at bounding box center [621, 435] width 140 height 43
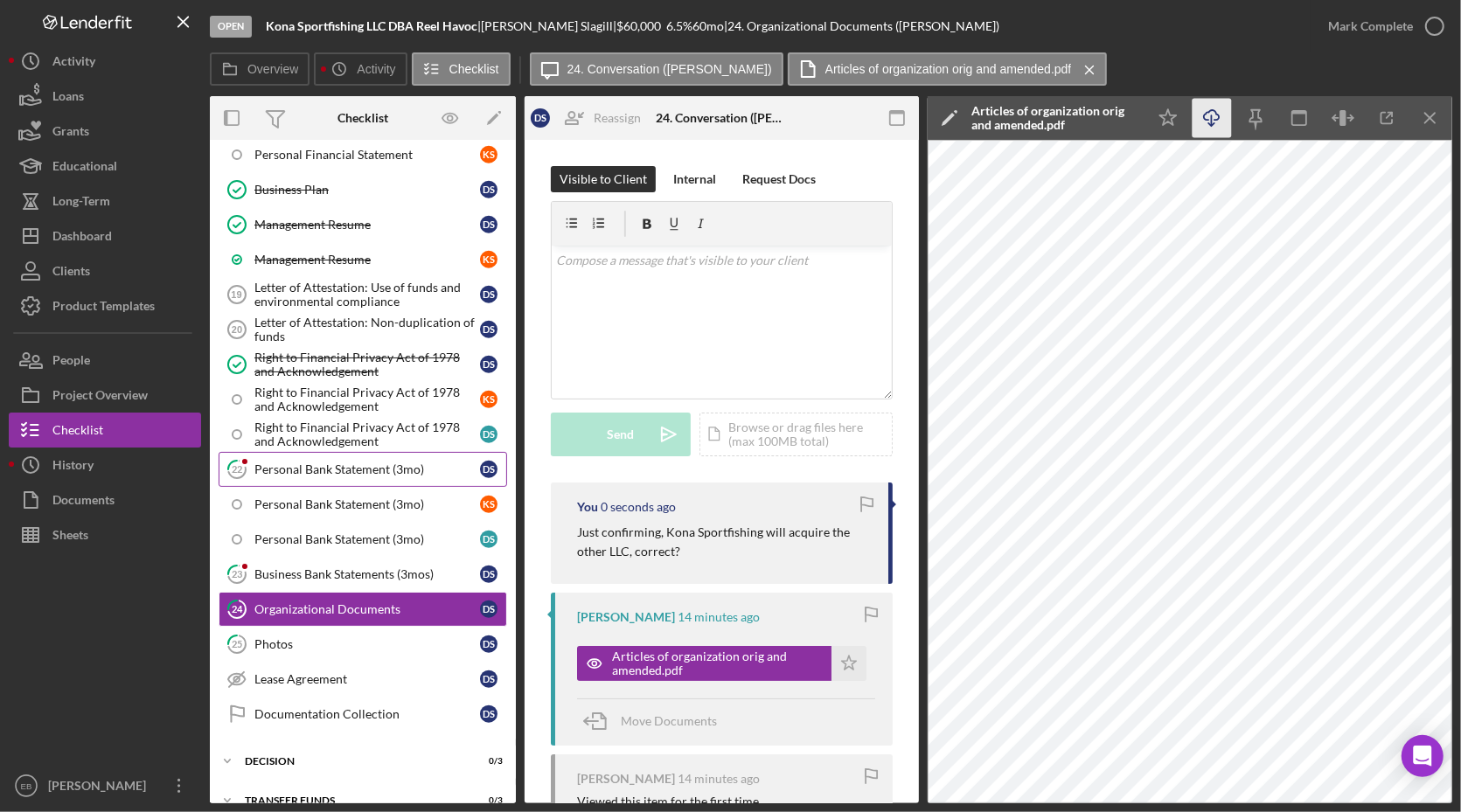
click at [349, 463] on div "Personal Bank Statement (3mo)" at bounding box center [367, 469] width 225 height 14
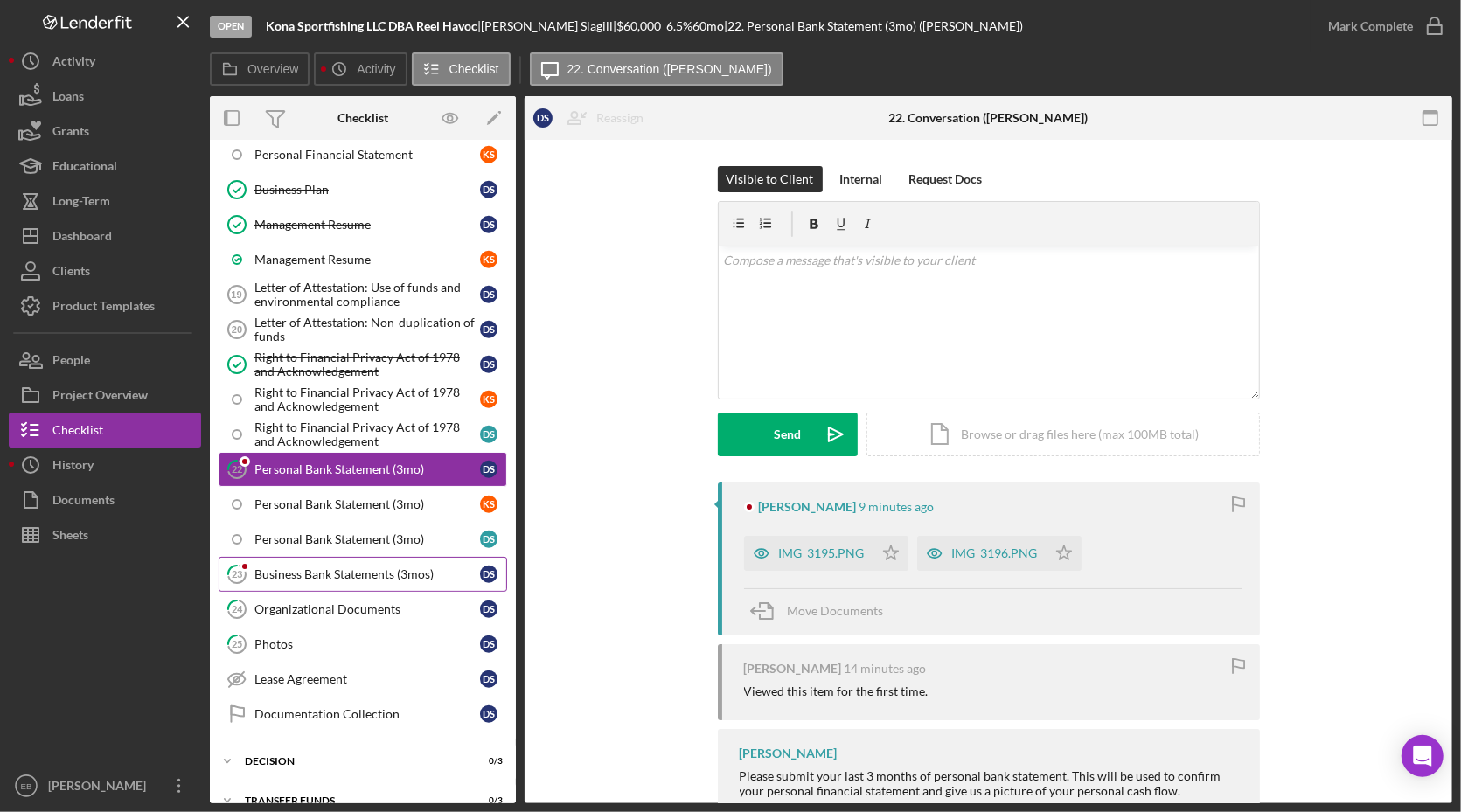
click at [337, 568] on div "Business Bank Statements (3mos)" at bounding box center [367, 574] width 225 height 14
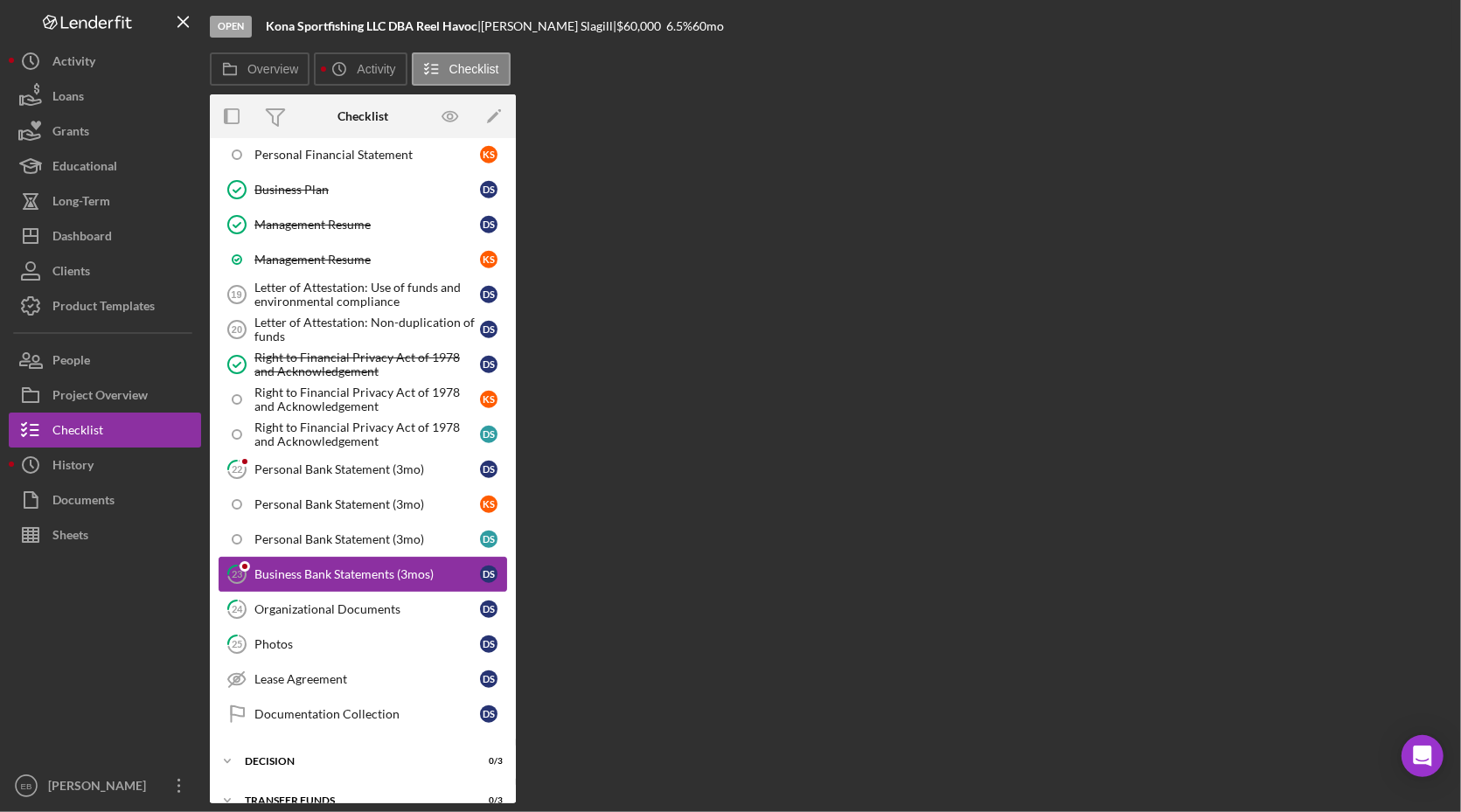
scroll to position [1254, 0]
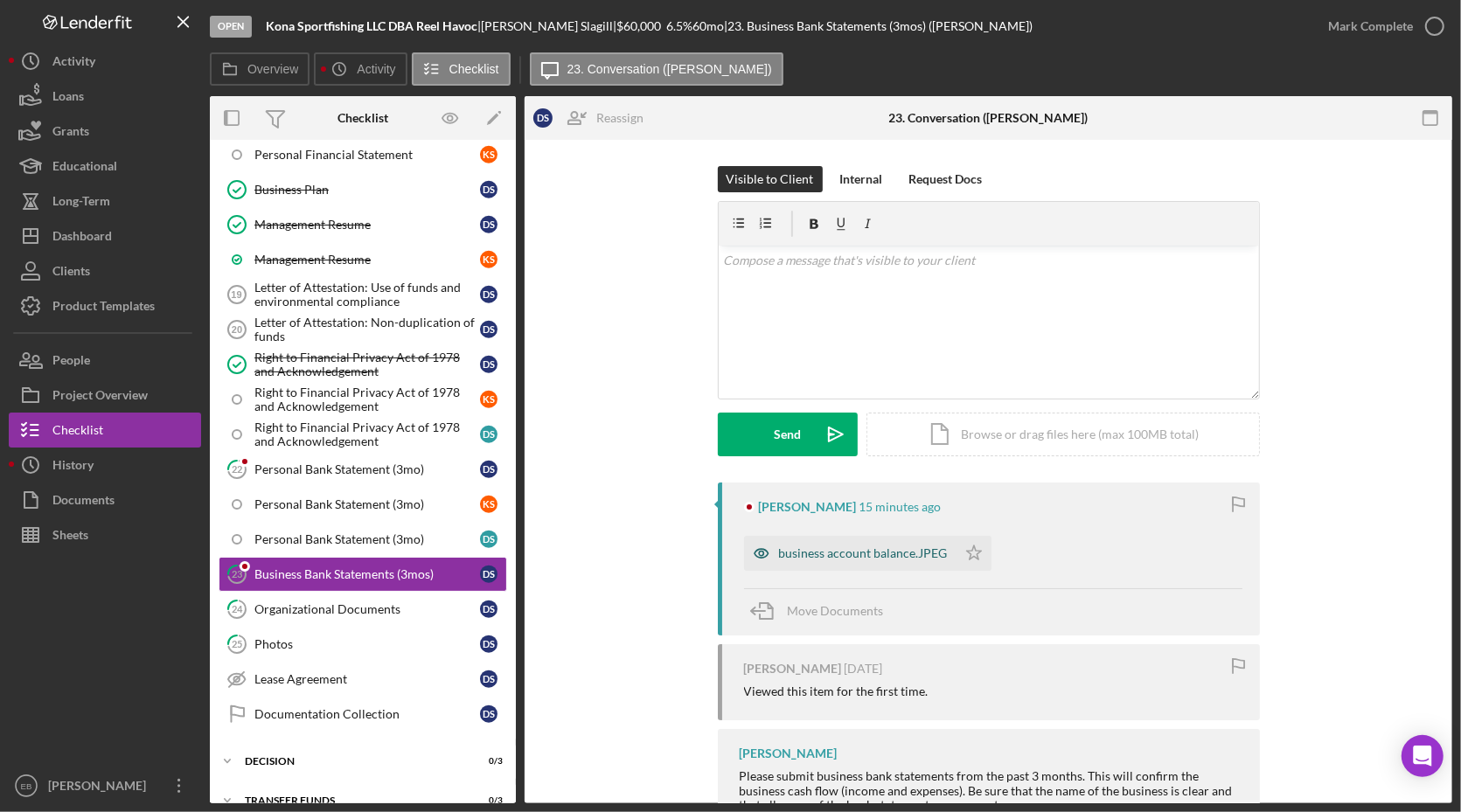
click at [785, 551] on div "business account balance.JPEG" at bounding box center [864, 553] width 168 height 14
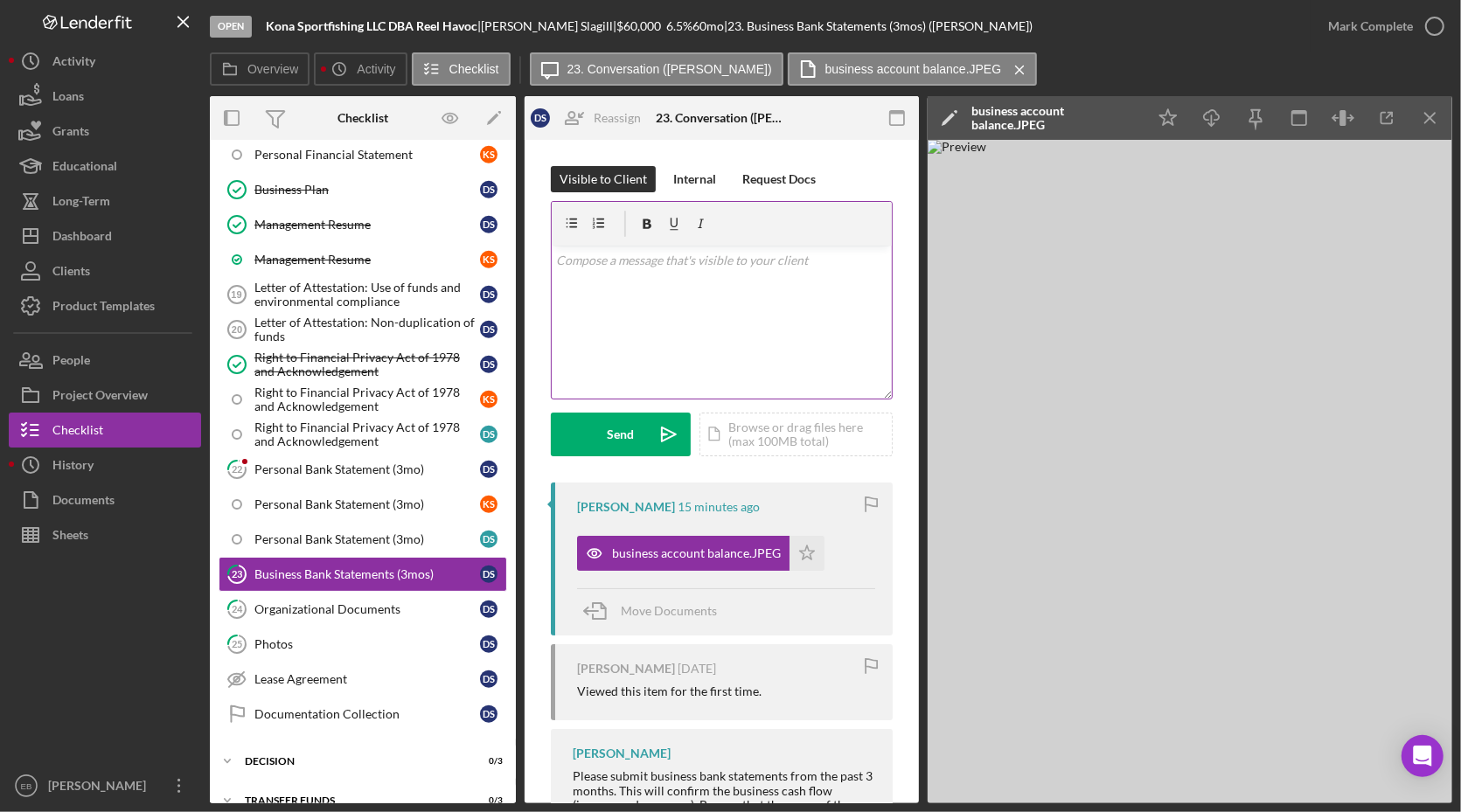
click at [697, 294] on div "v Color teal Color pink Remove color Add row above Add row below Add column bef…" at bounding box center [722, 321] width 340 height 153
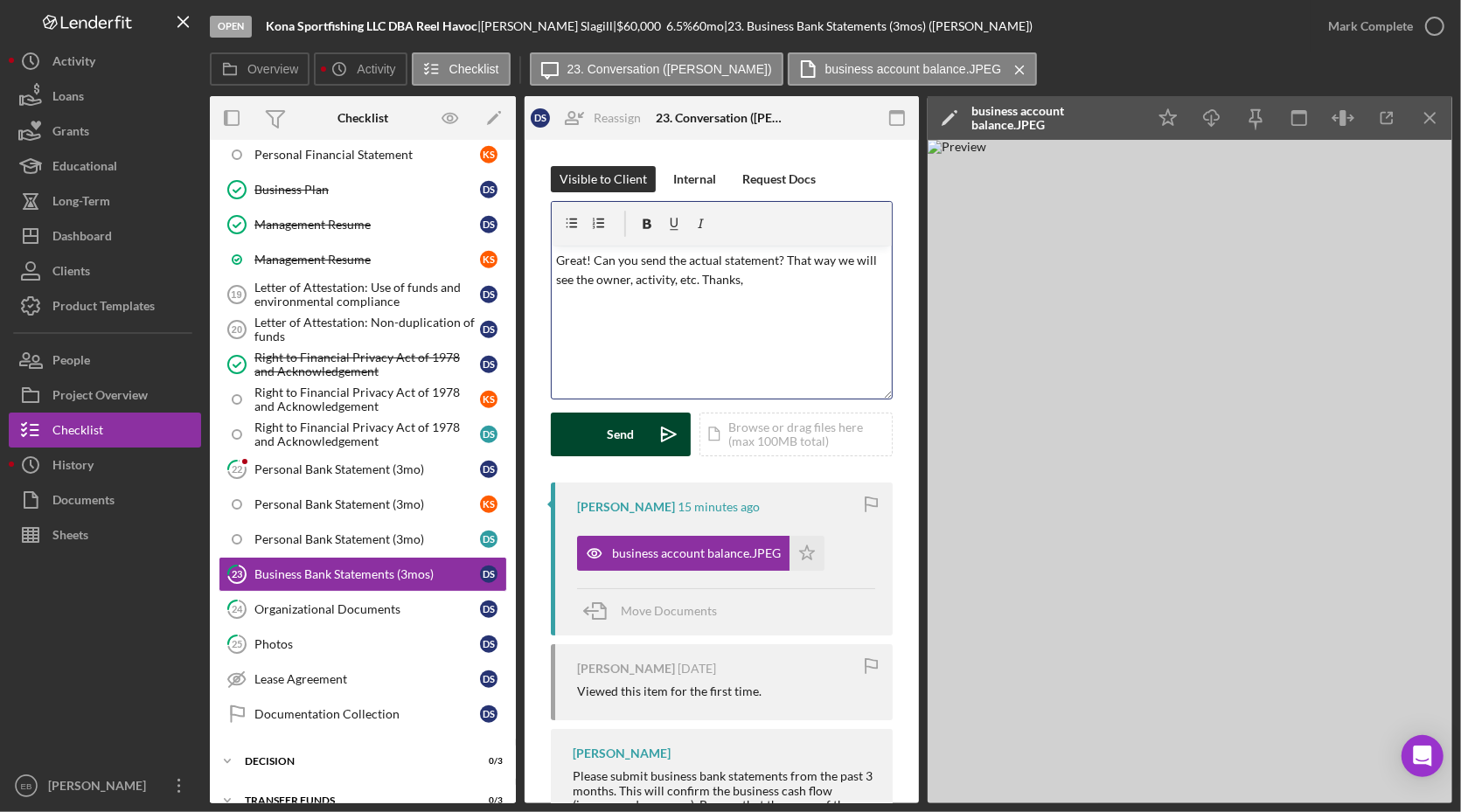
click at [662, 429] on icon "Icon/icon-invite-send" at bounding box center [669, 435] width 43 height 43
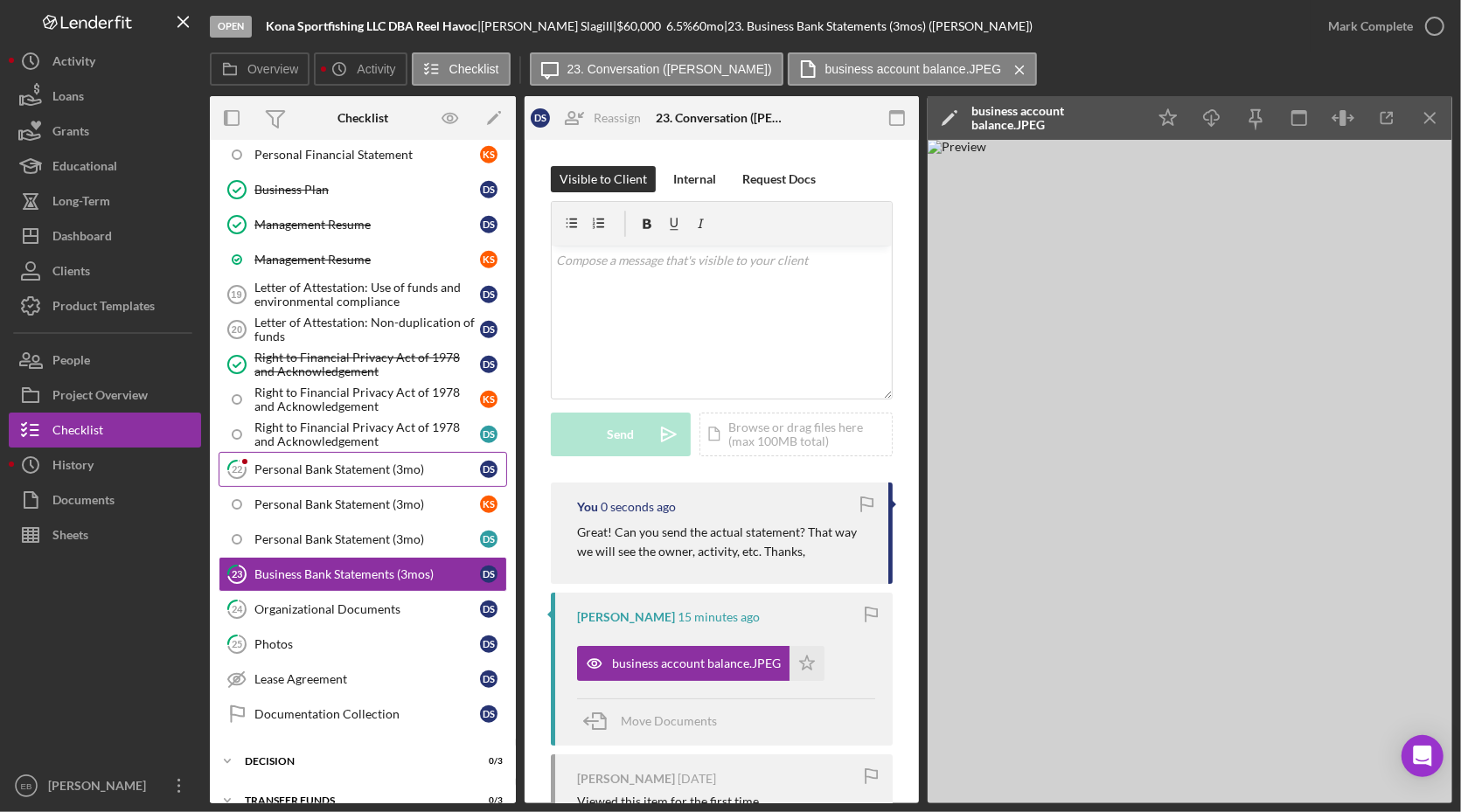
click at [394, 463] on div "Personal Bank Statement (3mo)" at bounding box center [367, 469] width 225 height 14
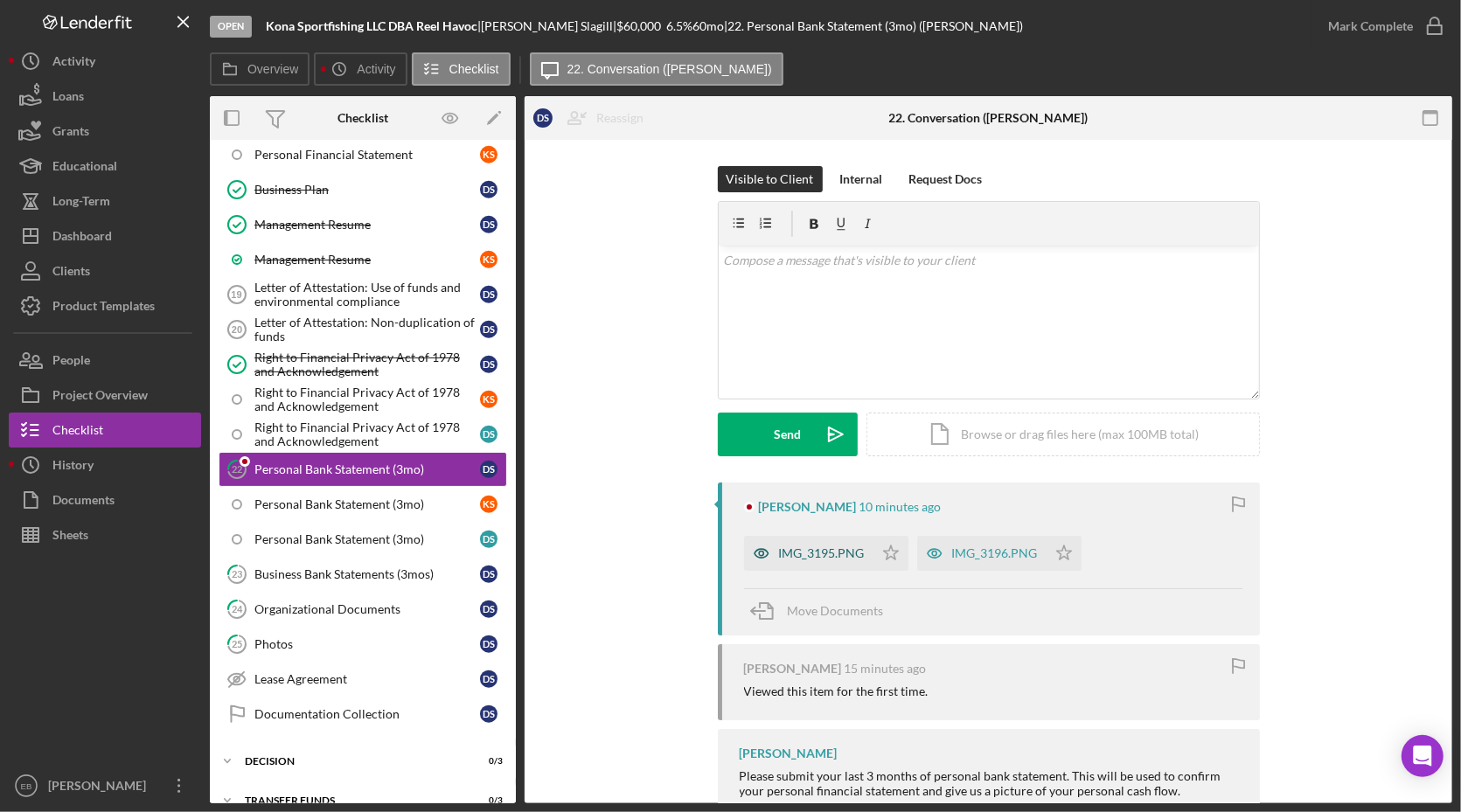
click at [854, 543] on div "IMG_3195.PNG" at bounding box center [808, 553] width 129 height 35
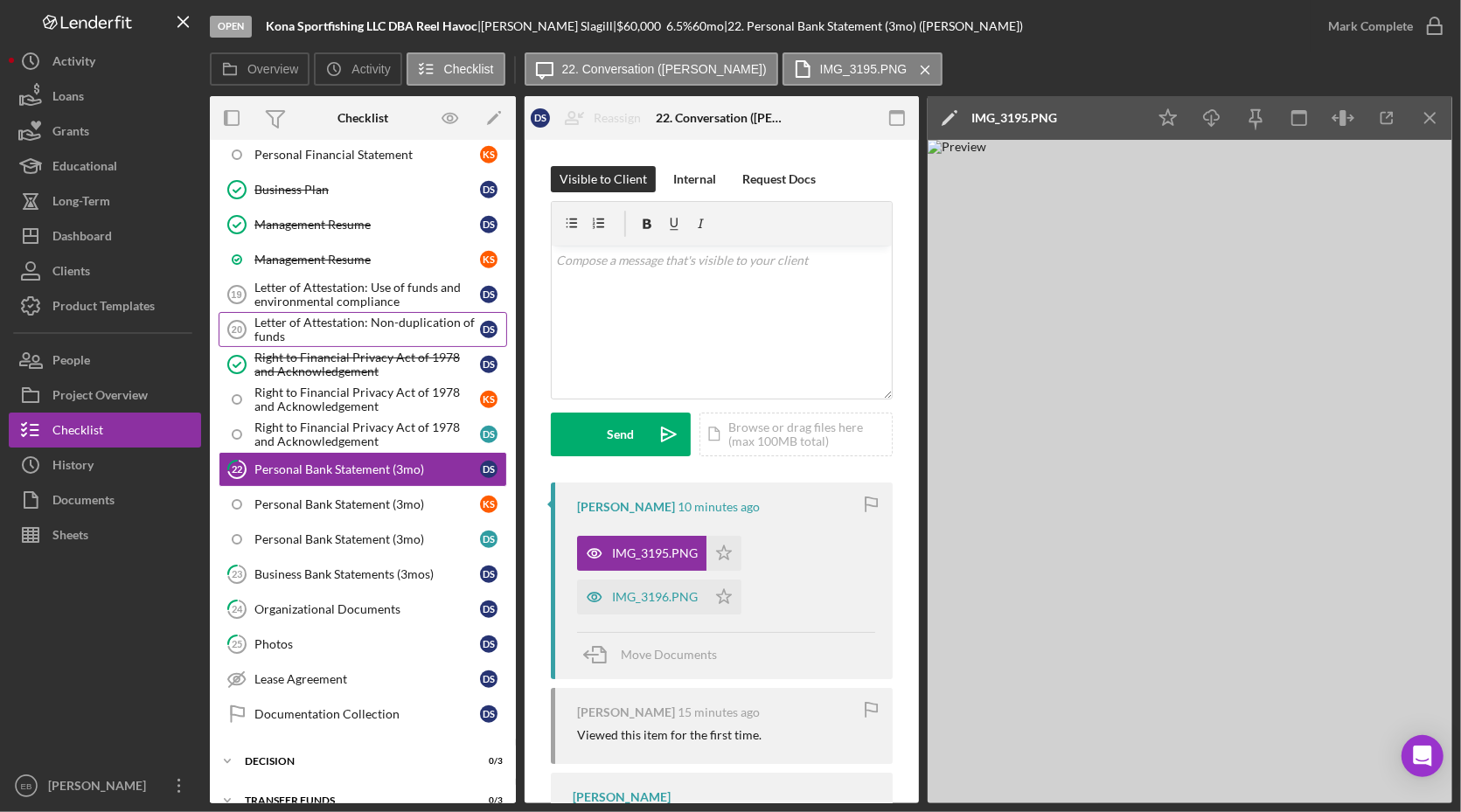
scroll to position [856, 0]
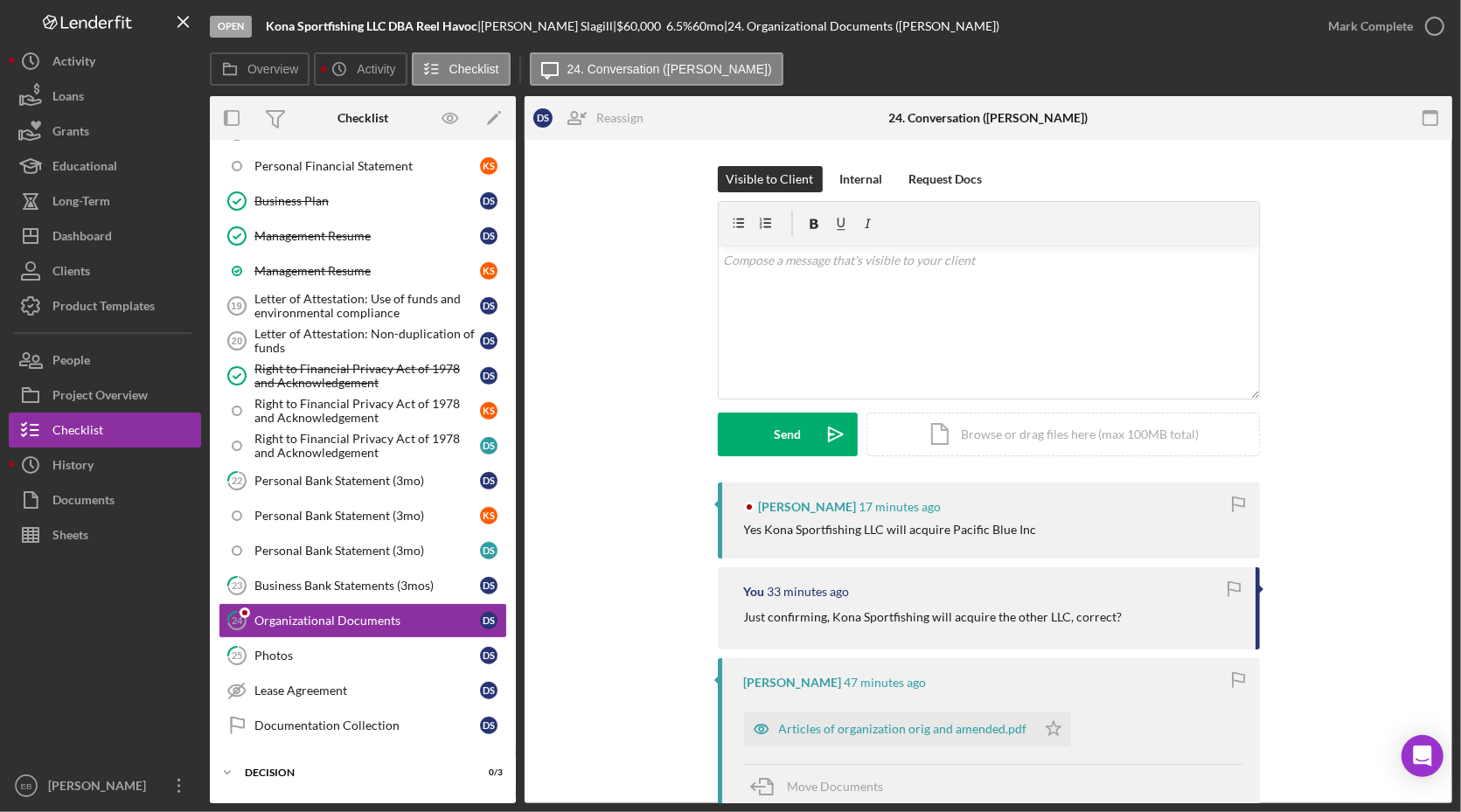
scroll to position [830, 0]
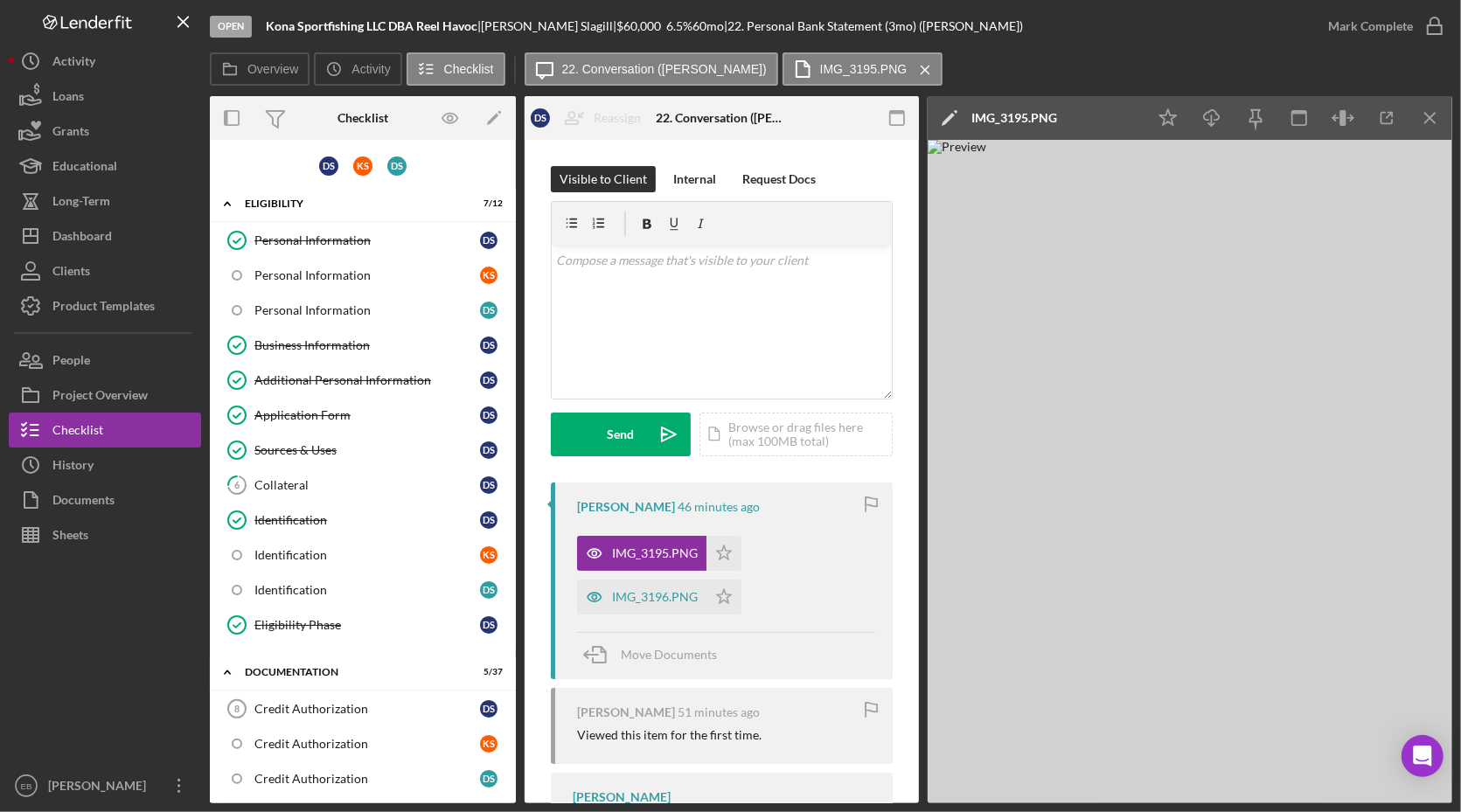
scroll to position [856, 0]
